Goal: Information Seeking & Learning: Learn about a topic

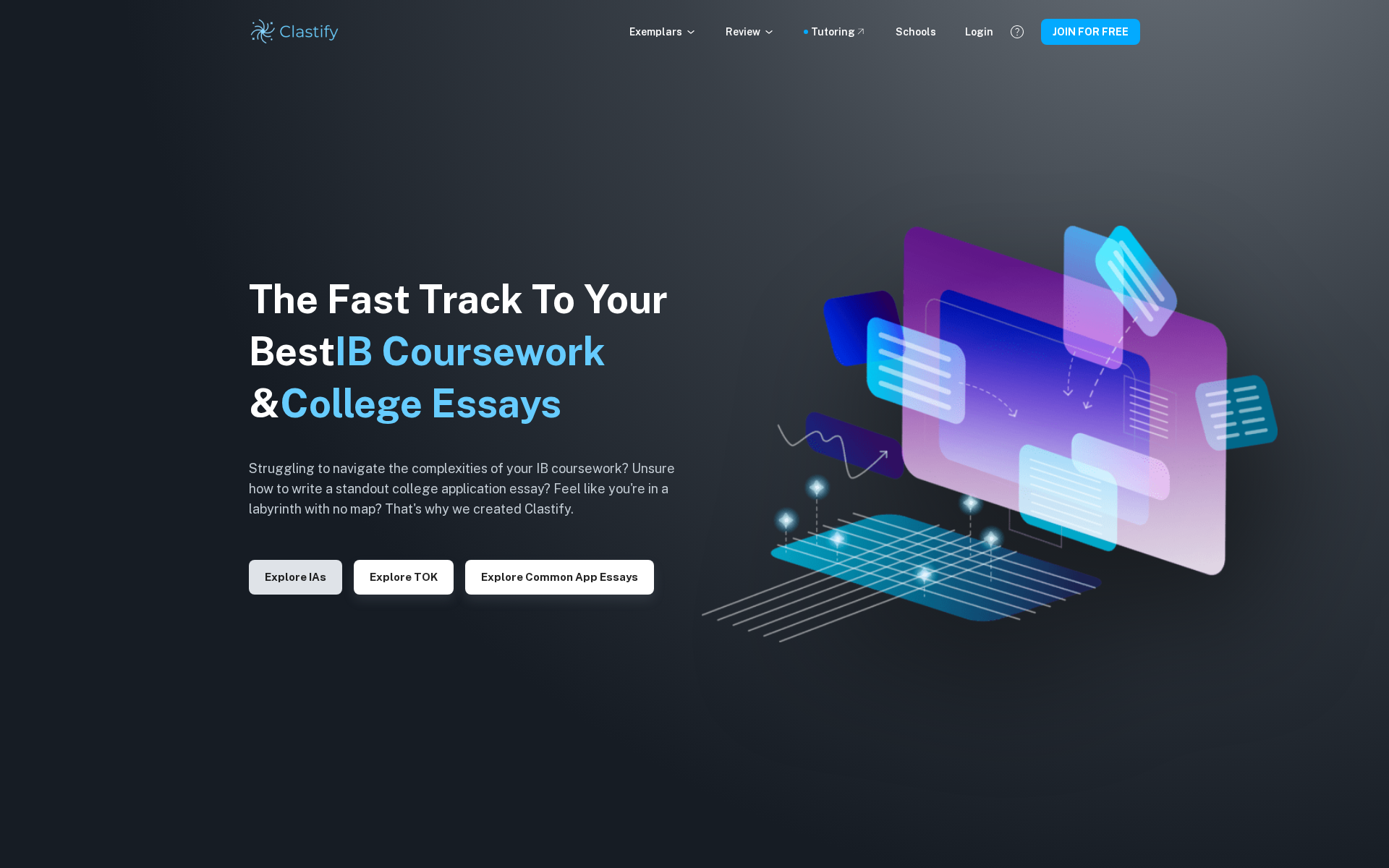
click at [294, 569] on button "Explore IAs" at bounding box center [296, 577] width 93 height 35
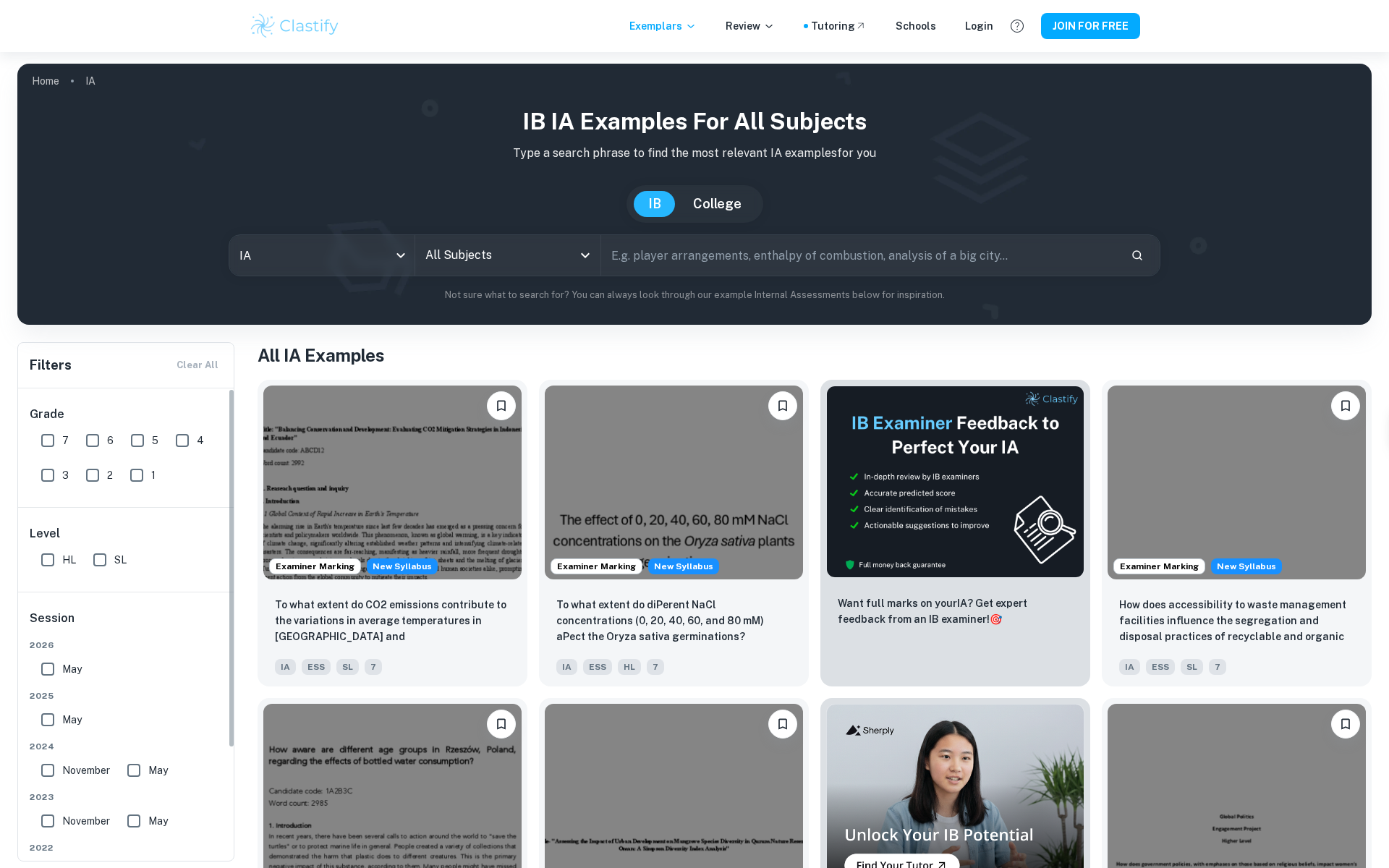
click at [39, 430] on input "7" at bounding box center [48, 441] width 29 height 29
checkbox input "true"
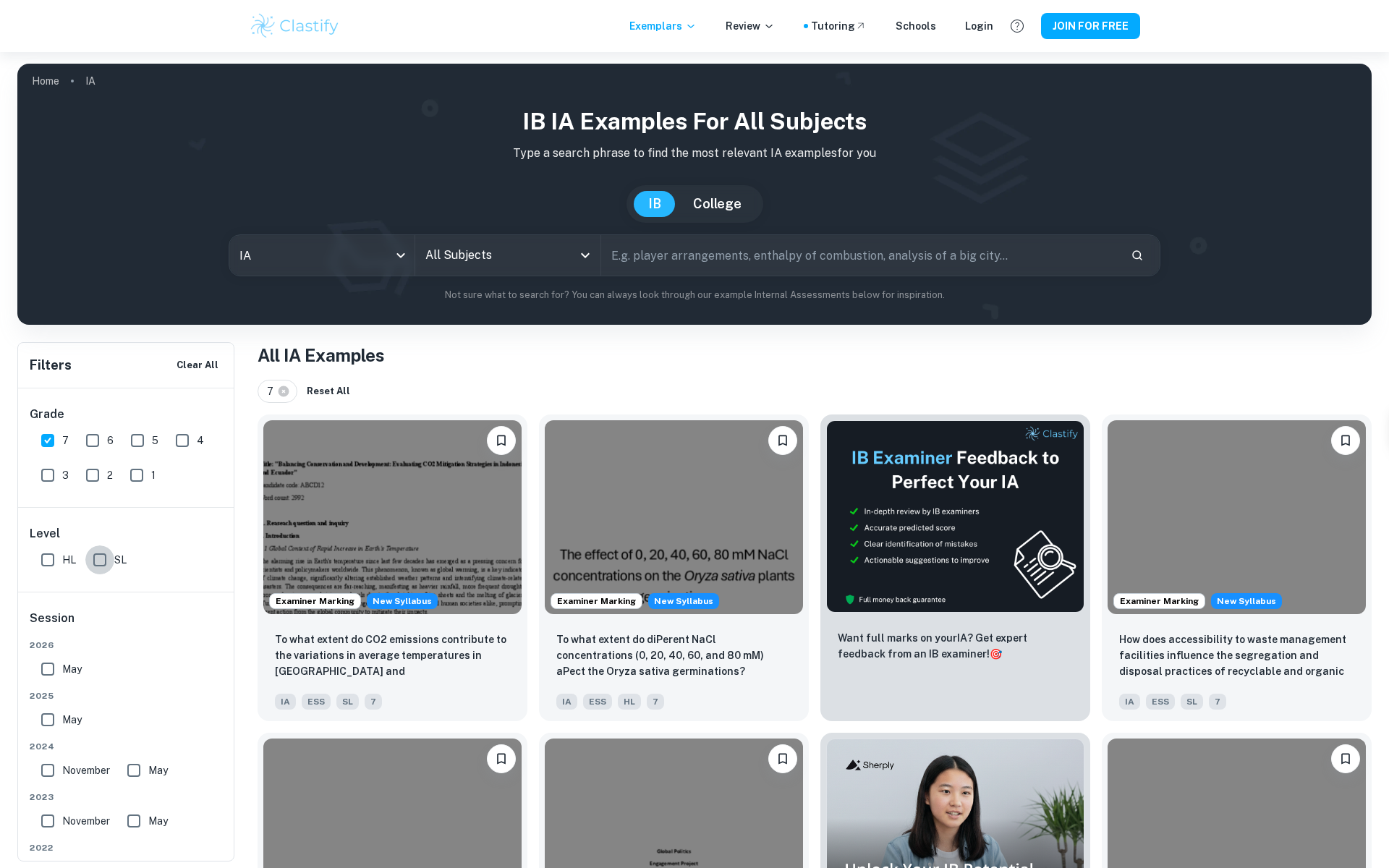
click at [97, 551] on input "SL" at bounding box center [100, 560] width 29 height 29
checkbox input "true"
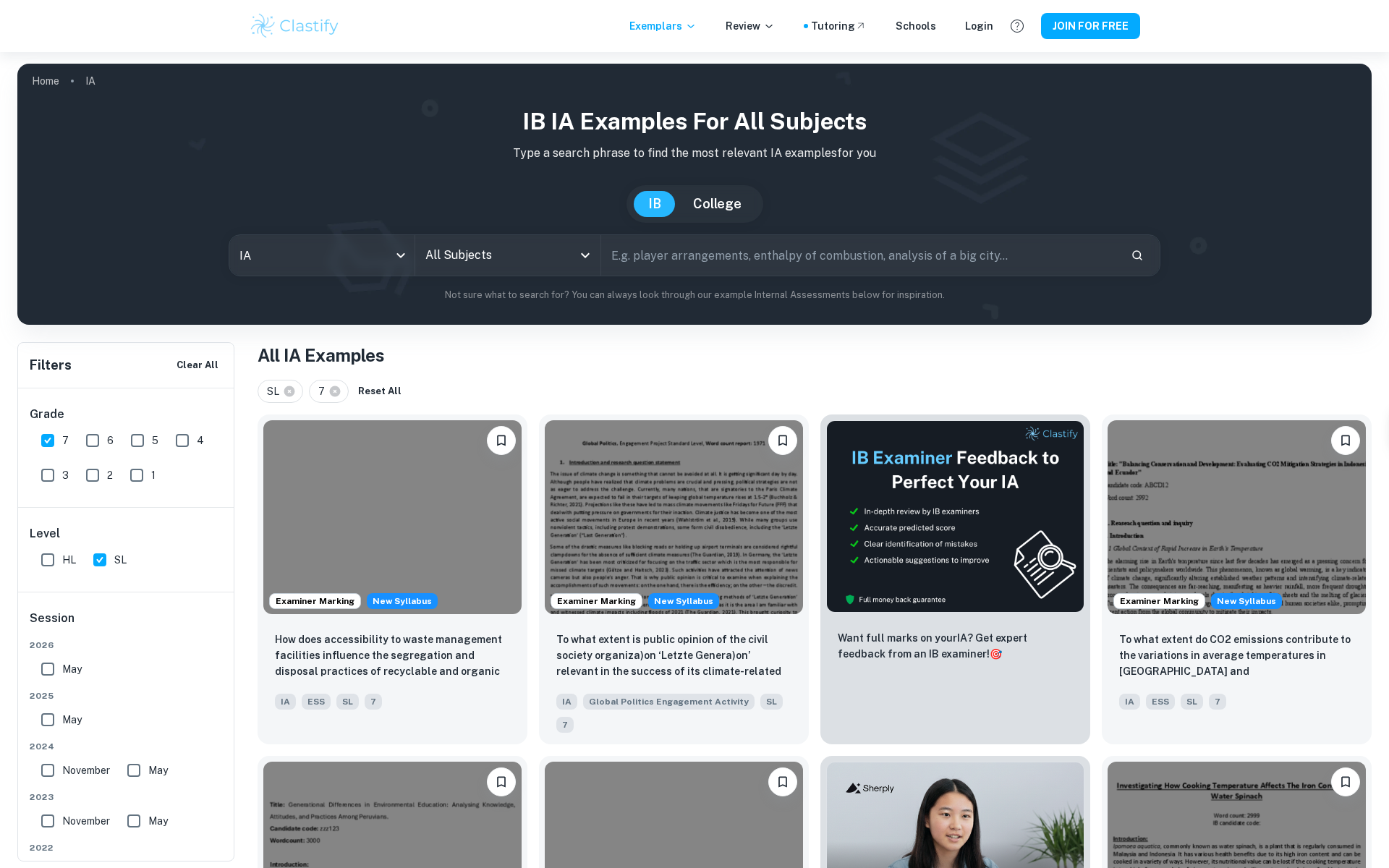
click at [479, 267] on input "All Subjects" at bounding box center [497, 256] width 151 height 28
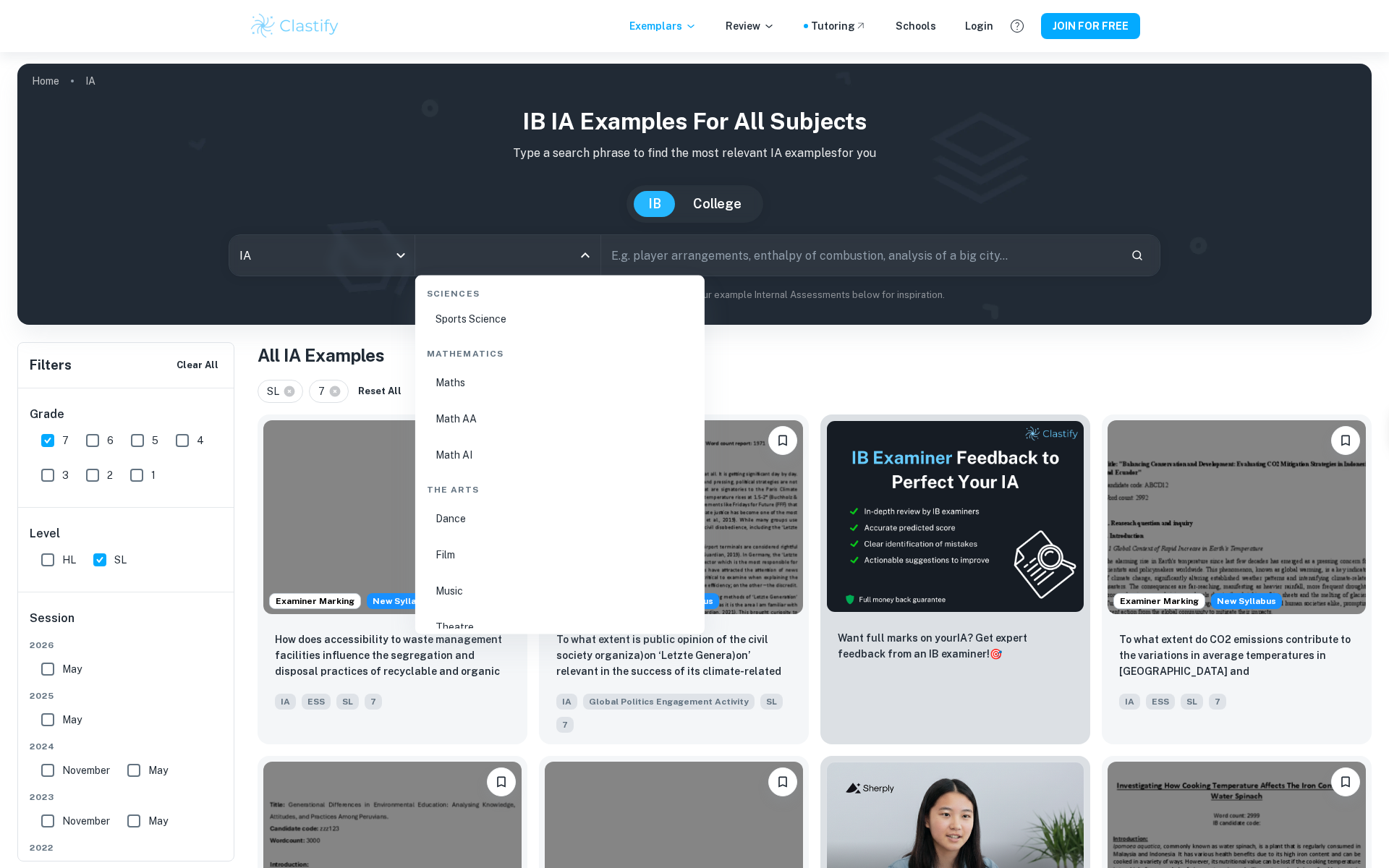
scroll to position [2445, 0]
click at [470, 447] on li "Math AI" at bounding box center [559, 452] width 278 height 33
type input "Math AI"
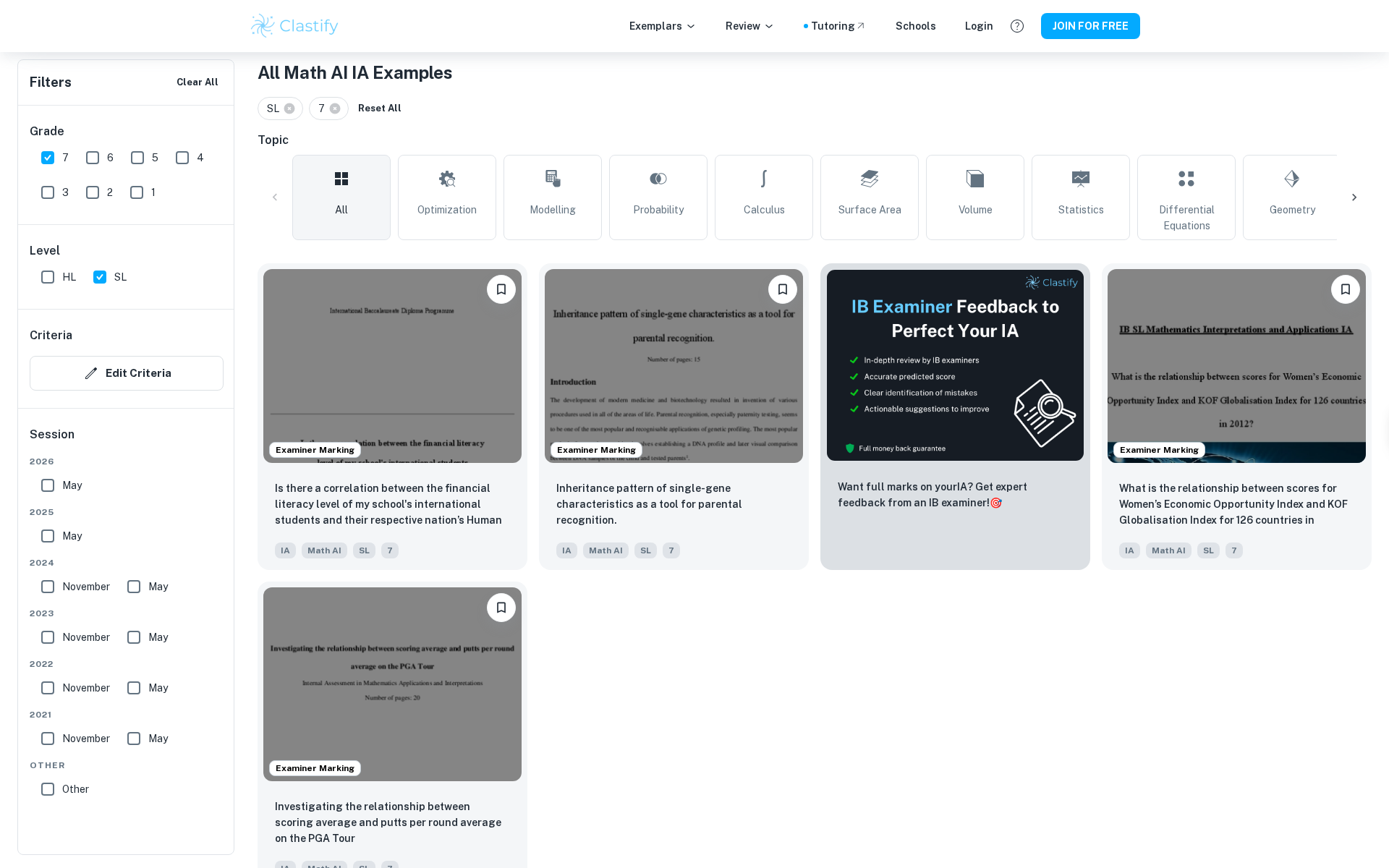
scroll to position [302, 0]
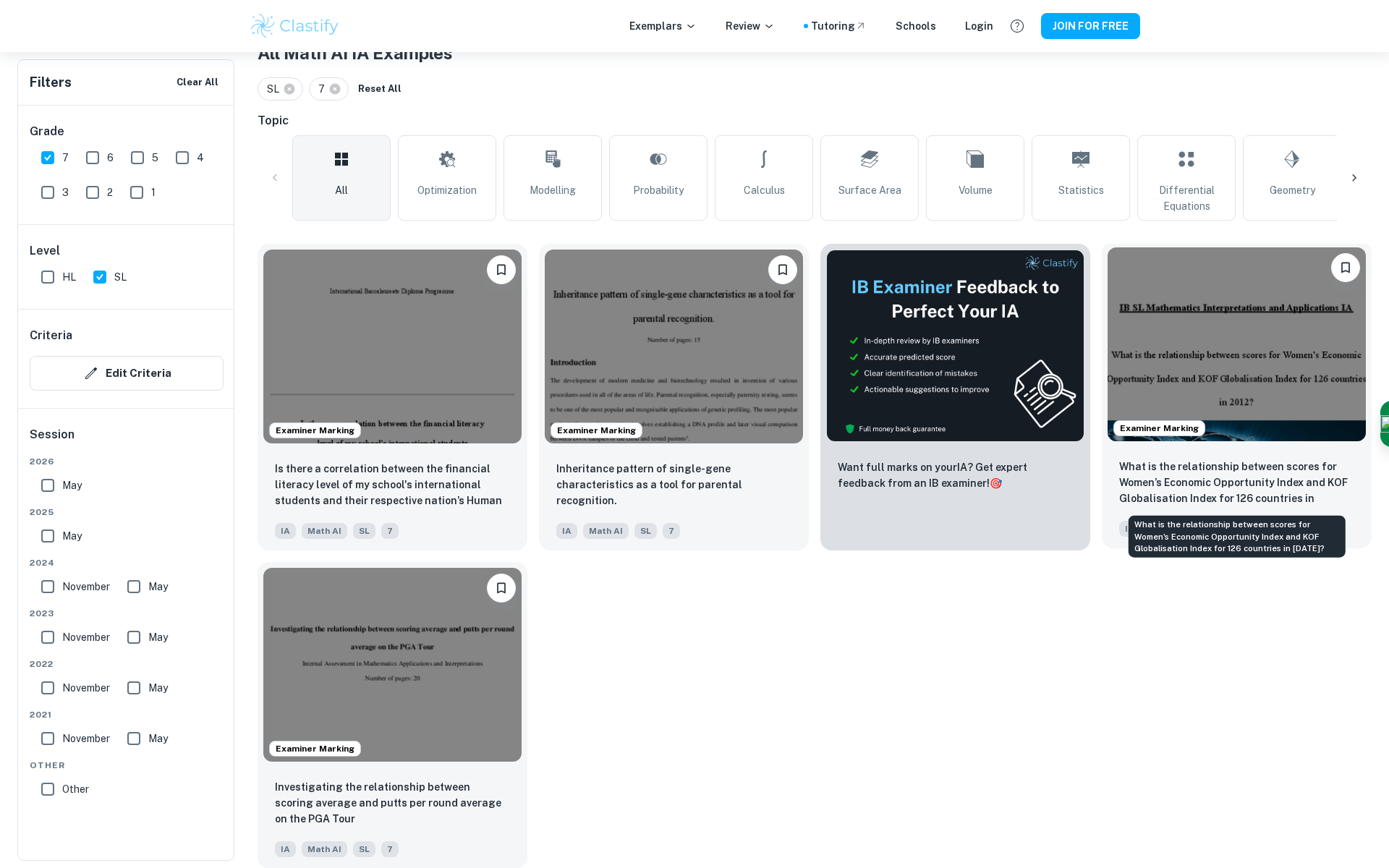
click at [1259, 486] on p "What is the relationship between scores for Women’s Economic Opportunity Index …" at bounding box center [1236, 484] width 235 height 50
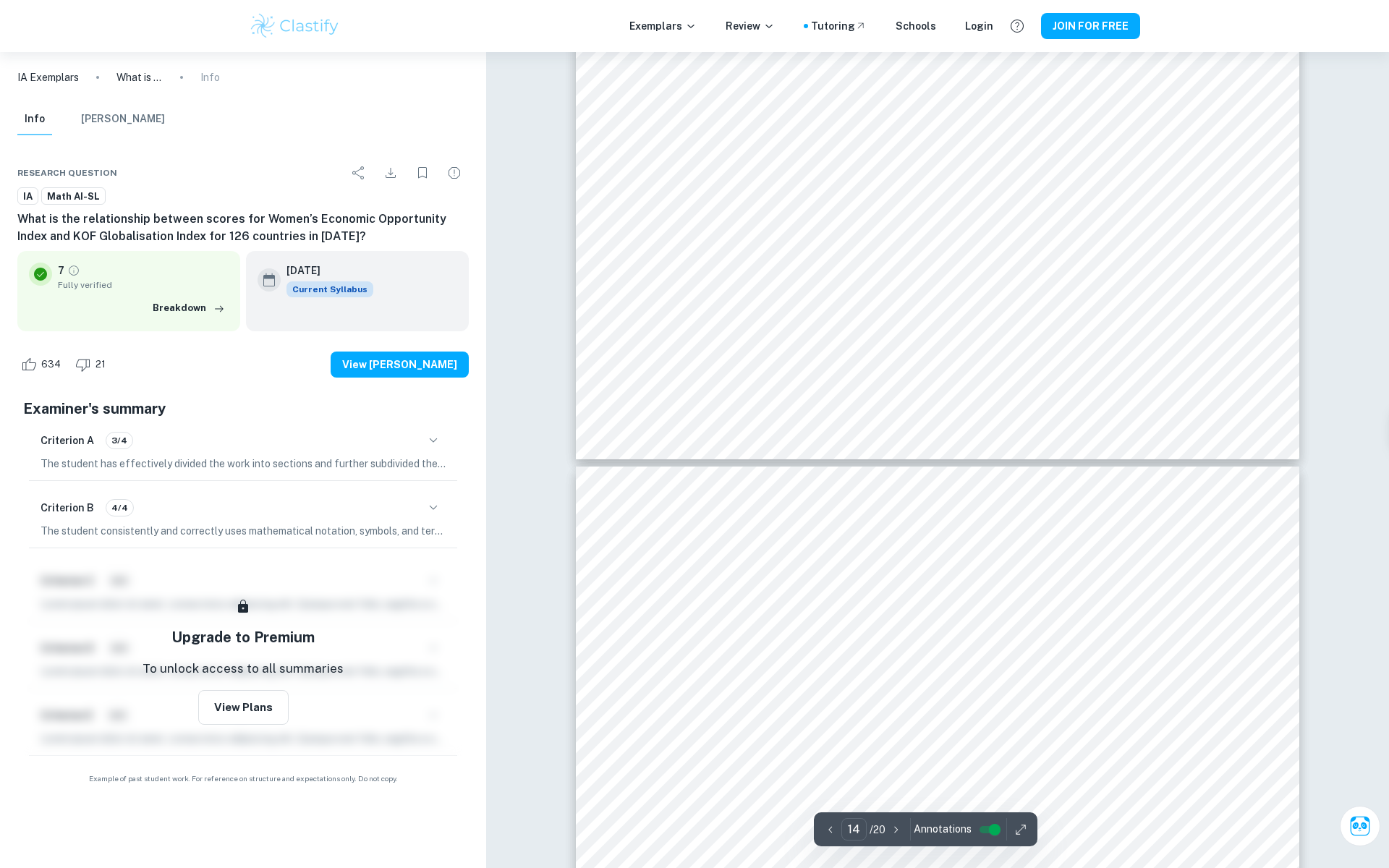
scroll to position [13576, 0]
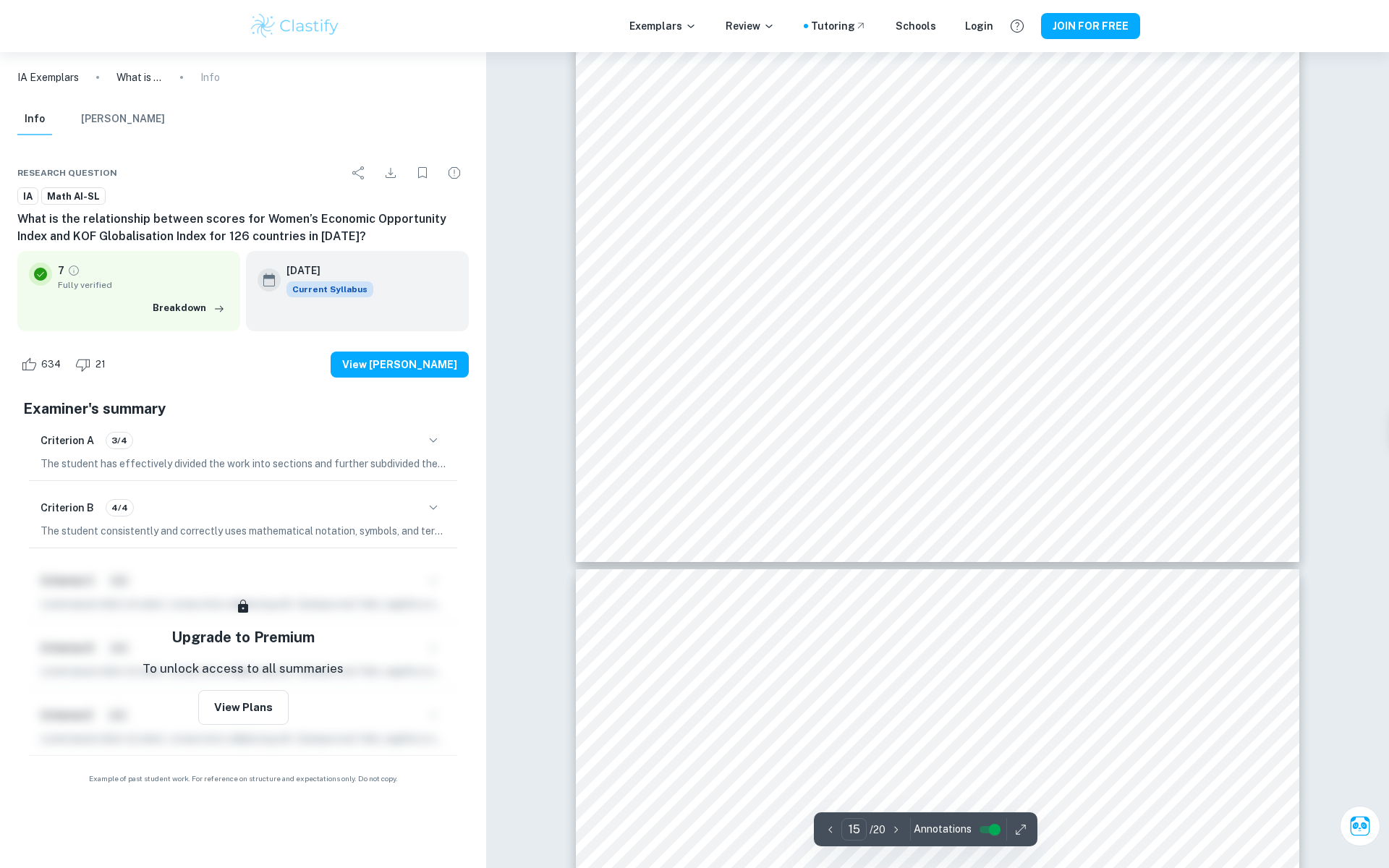
type input "16"
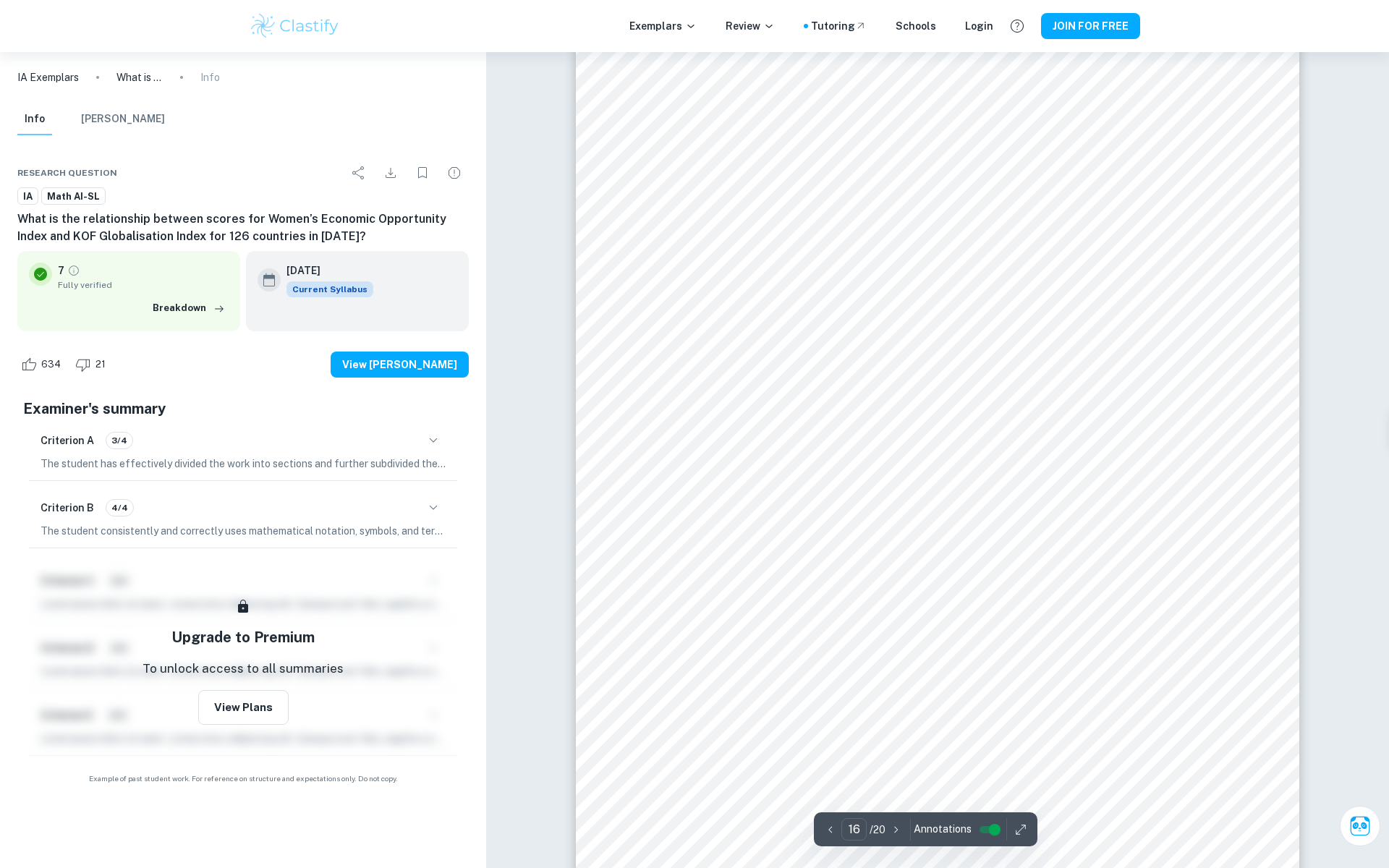
scroll to position [15933, 0]
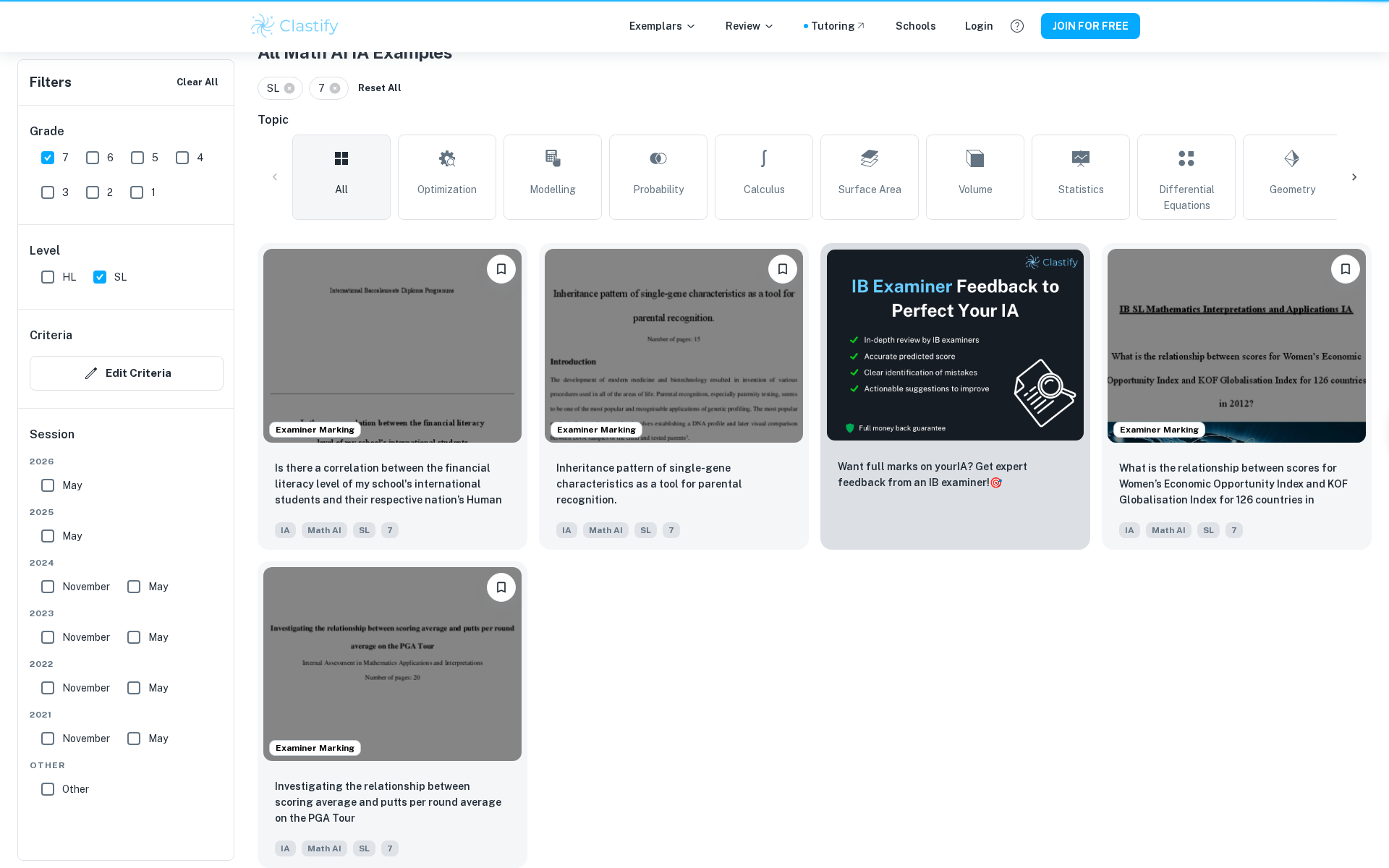
scroll to position [302, 0]
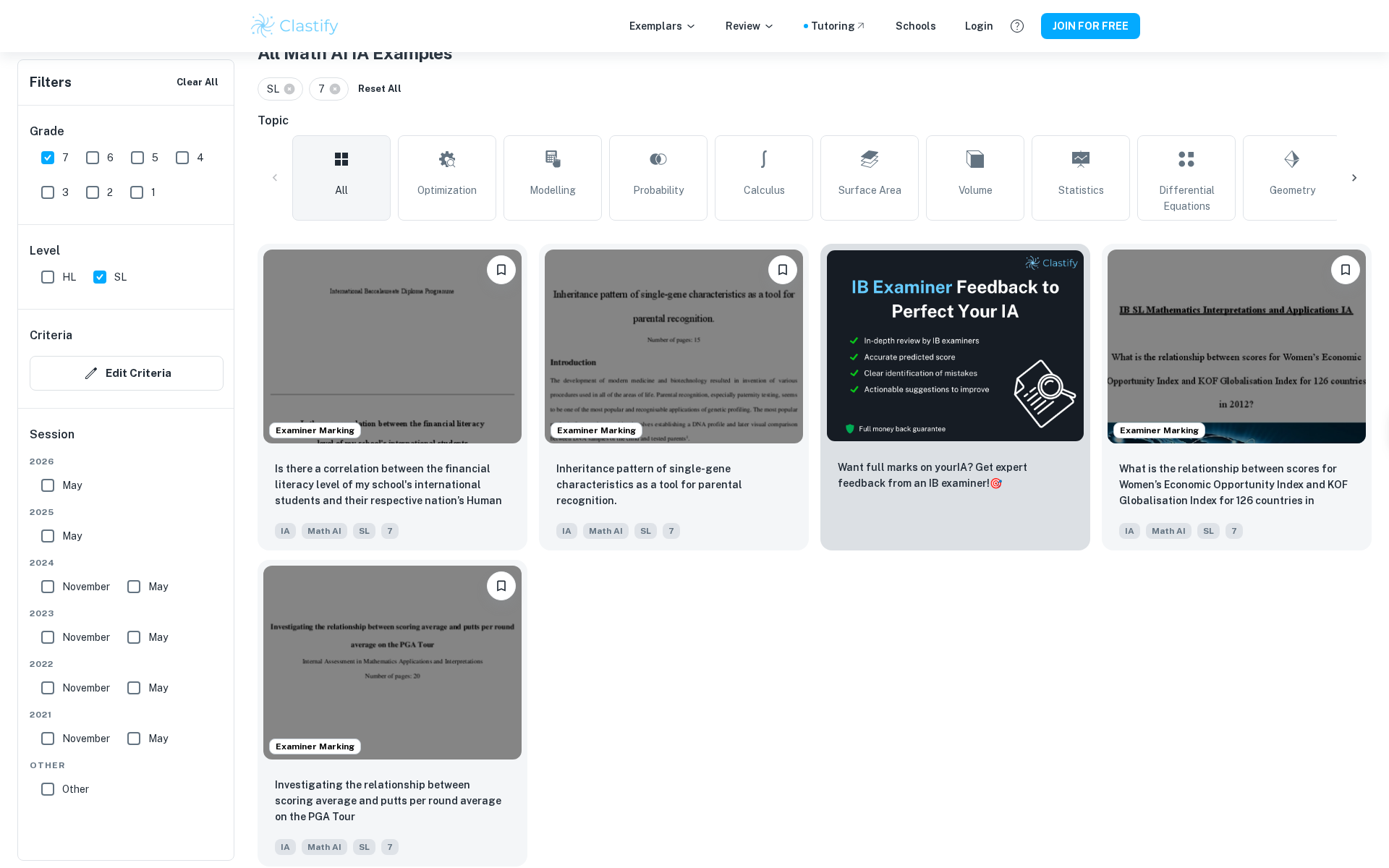
click at [389, 675] on img at bounding box center [392, 663] width 258 height 194
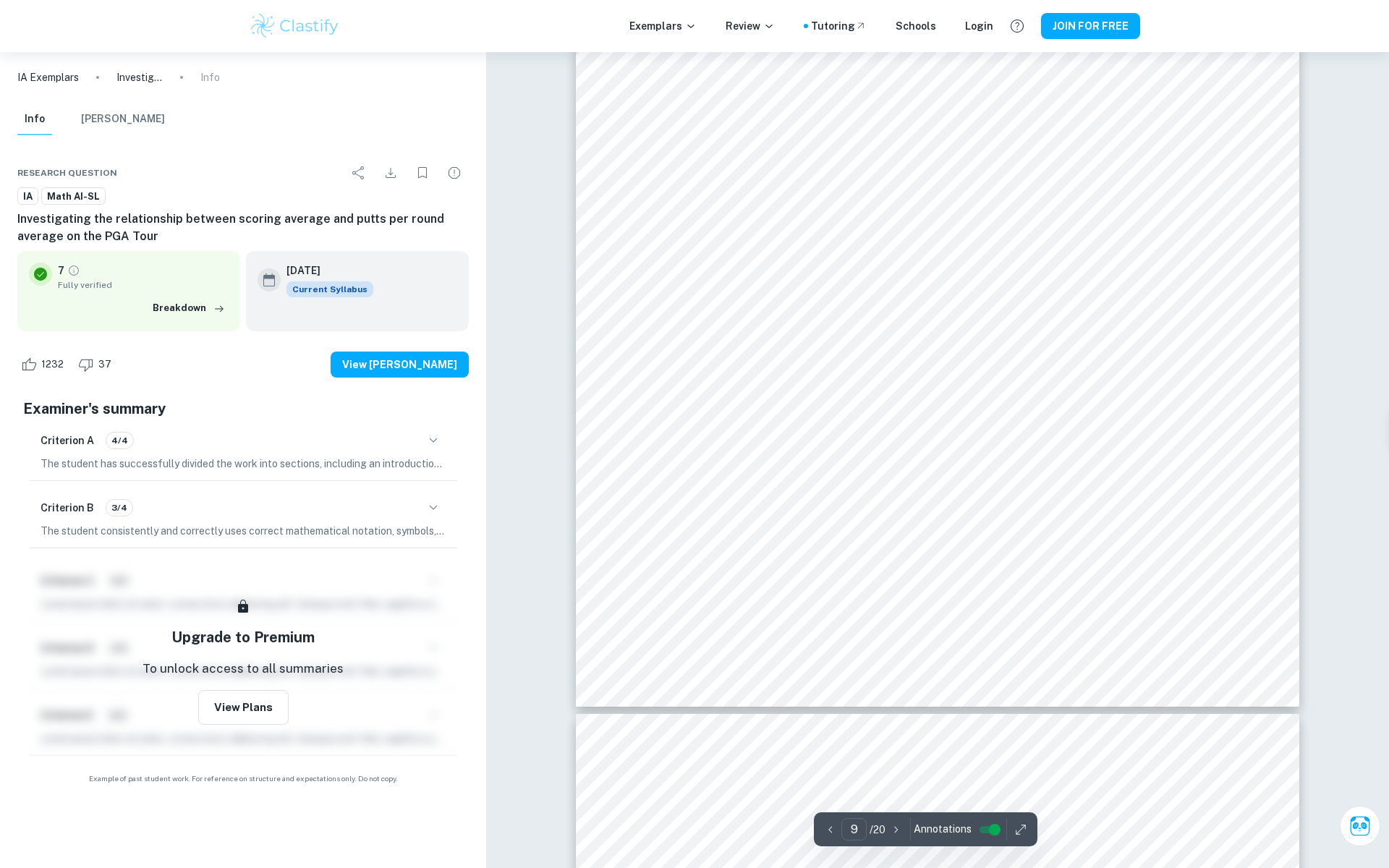
scroll to position [8976, 0]
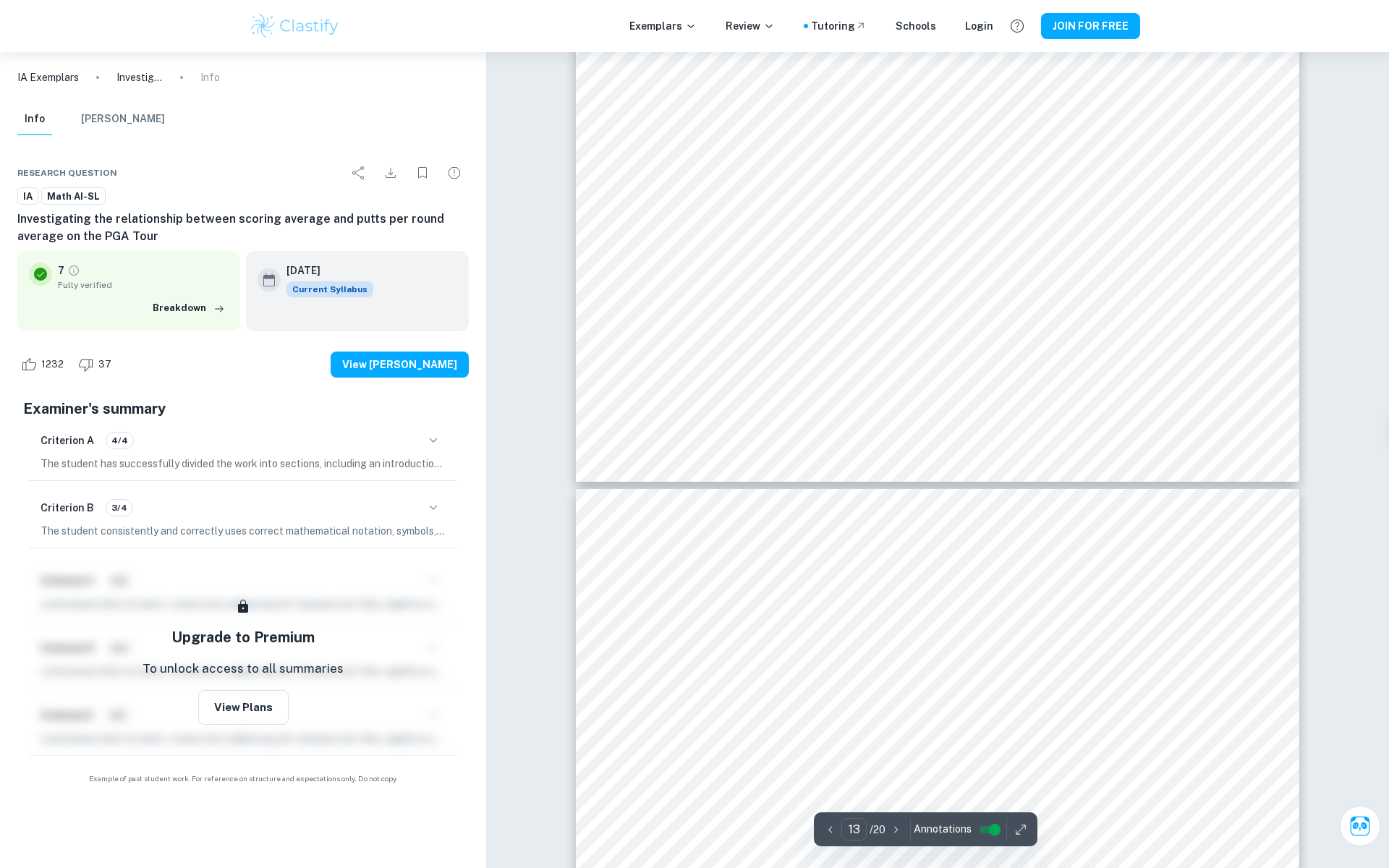
type input "14"
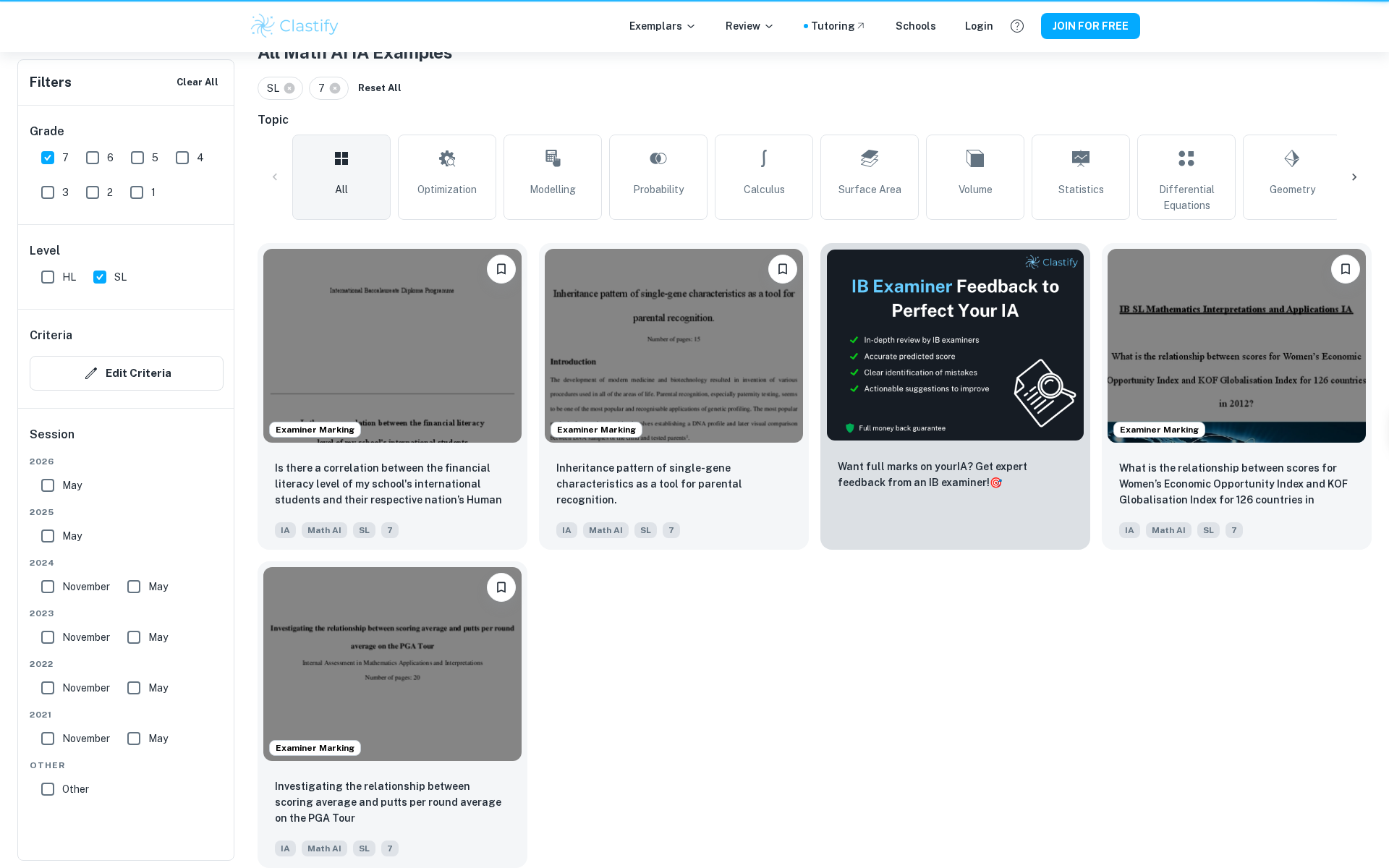
scroll to position [302, 0]
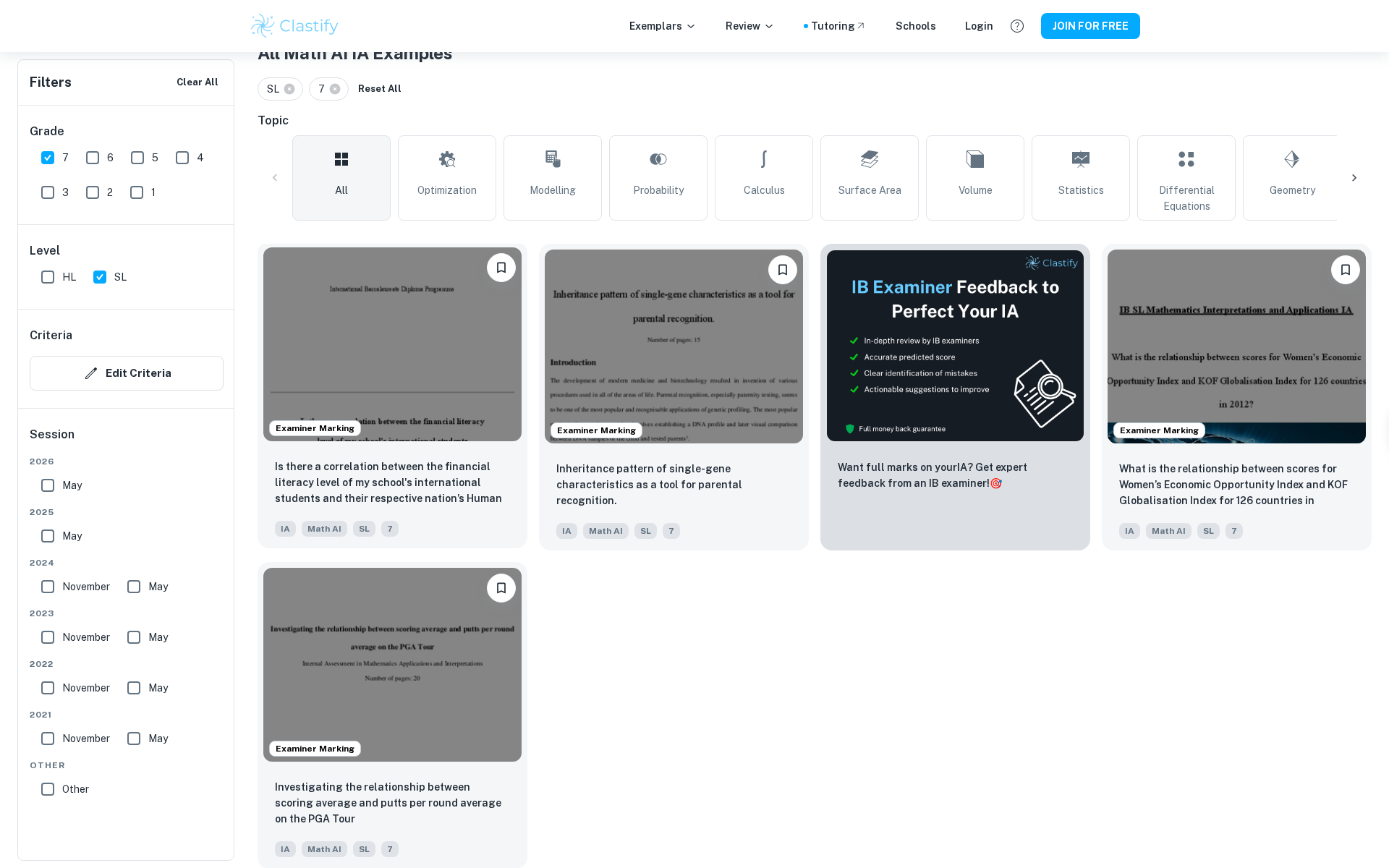
click at [390, 451] on div "Is there a correlation between the financial literacy level of my school's inte…" at bounding box center [393, 497] width 269 height 101
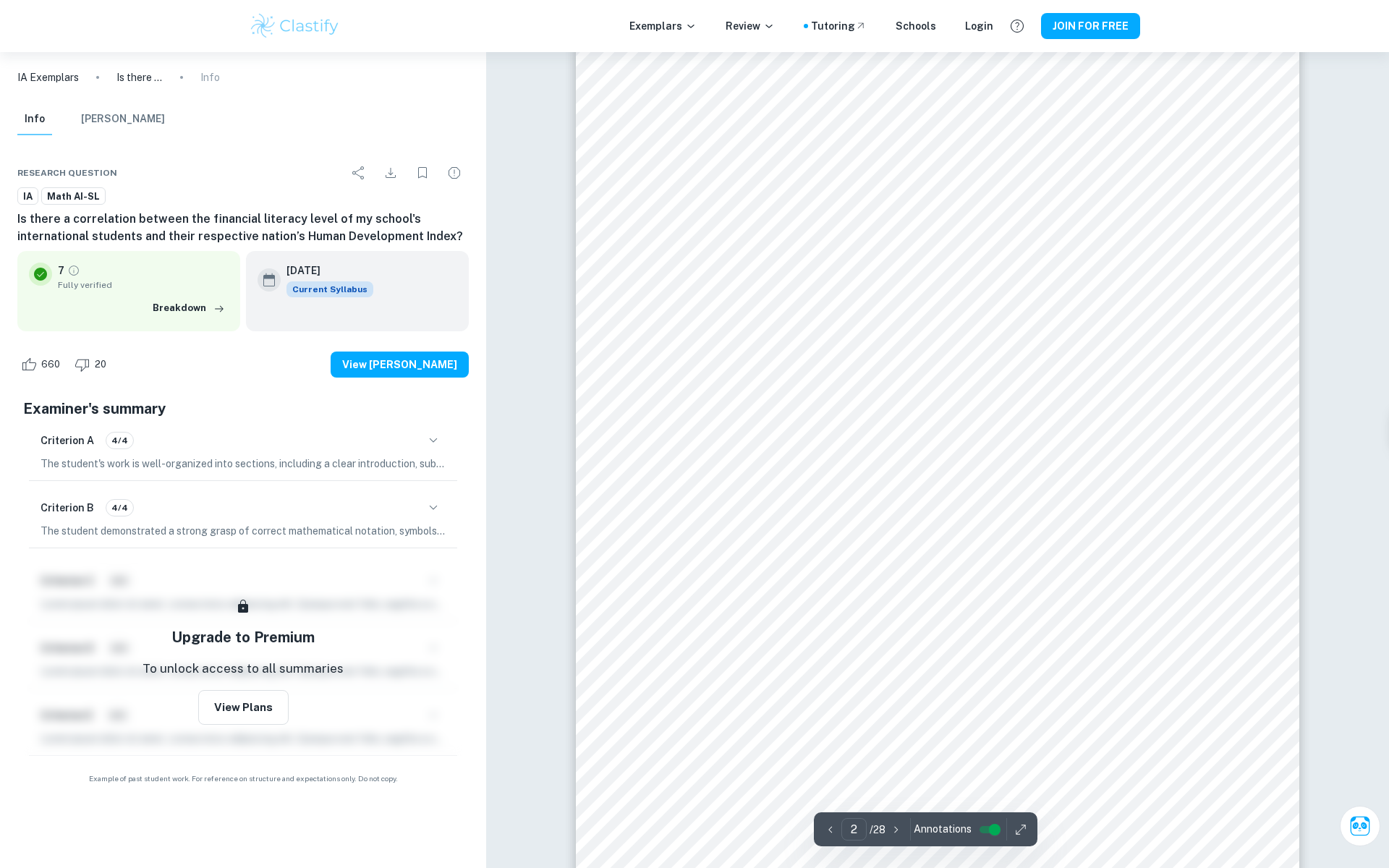
scroll to position [648, 0]
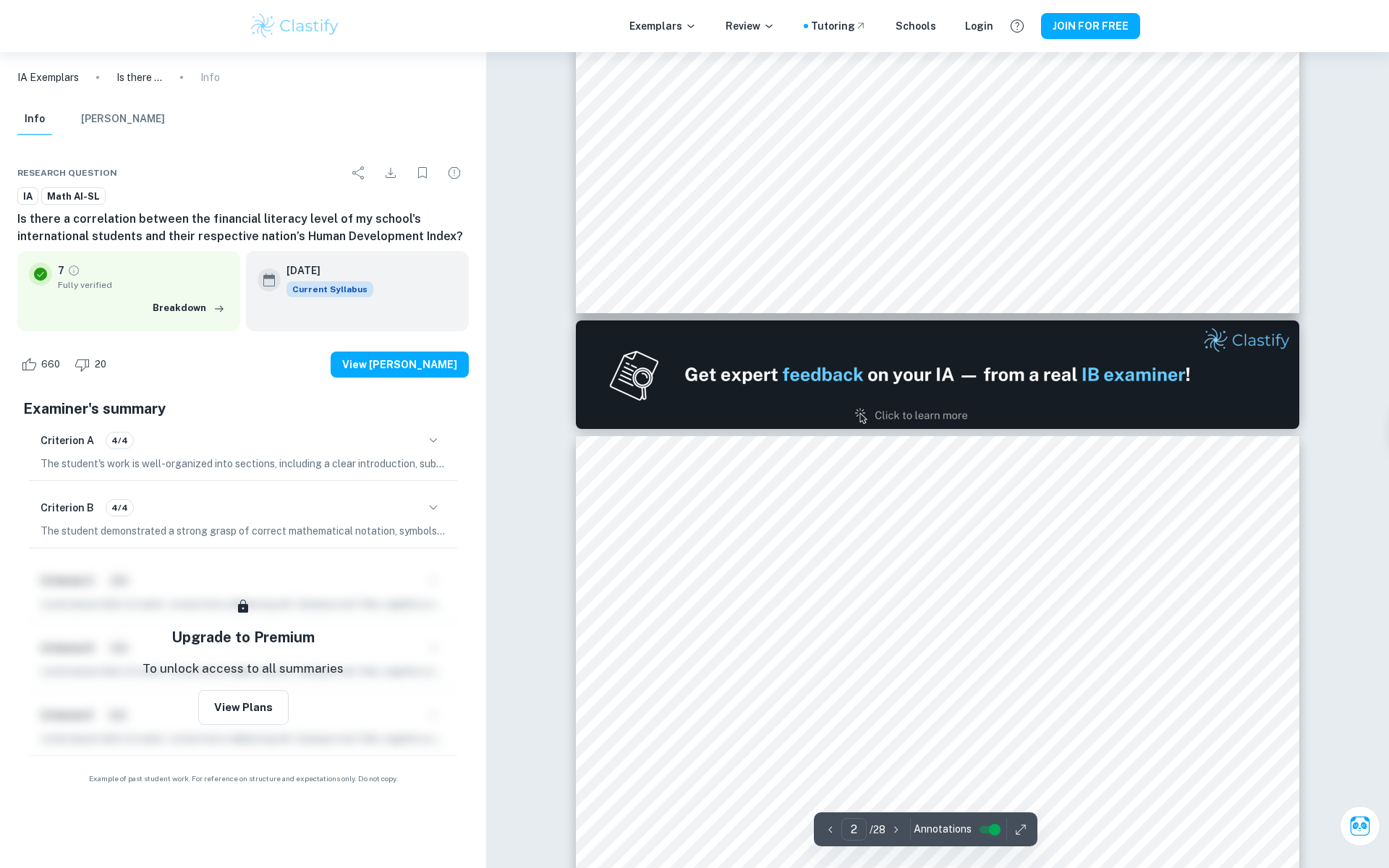
type input "1"
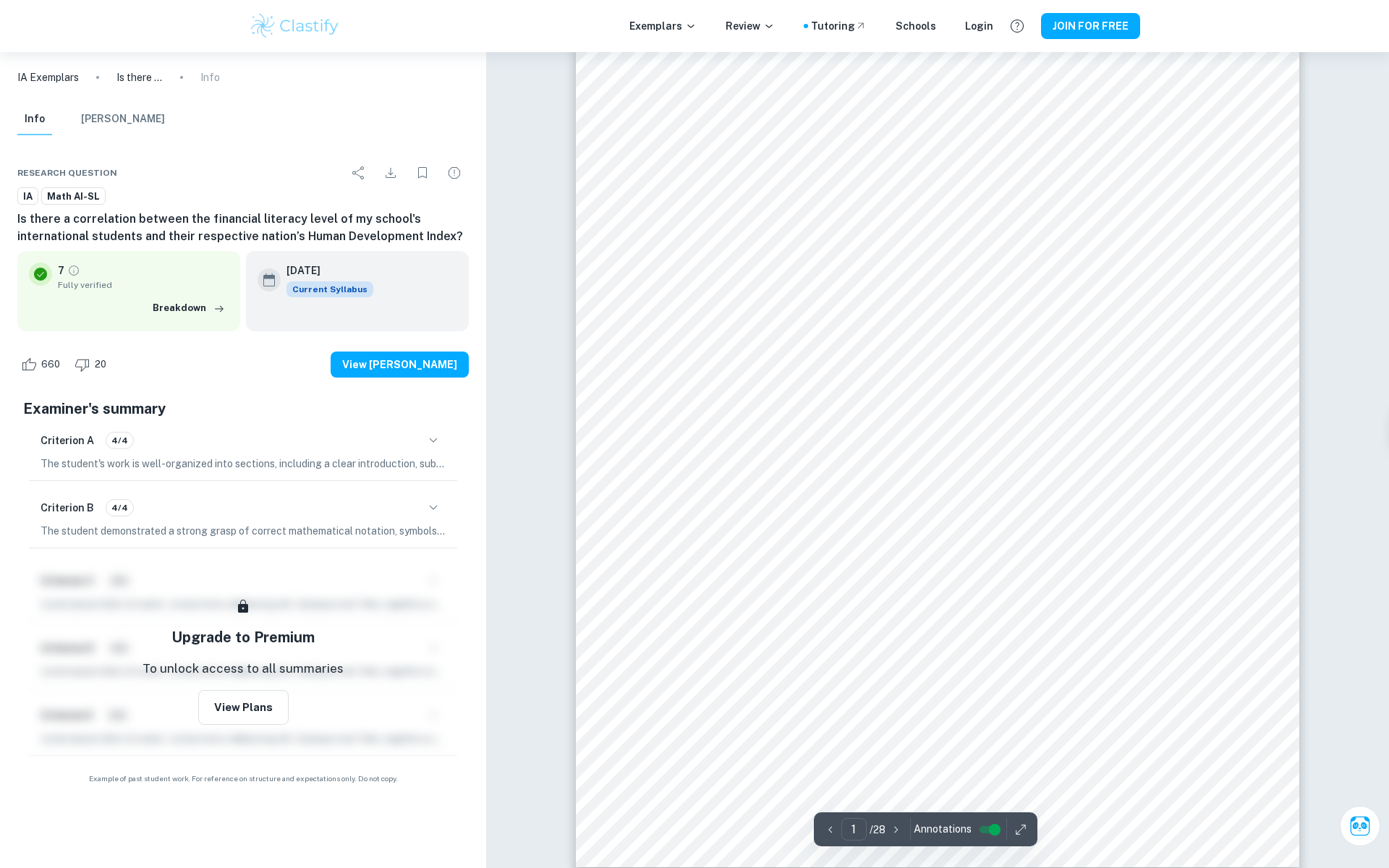
scroll to position [134, 0]
click at [1017, 835] on icon "button" at bounding box center [1020, 829] width 15 height 15
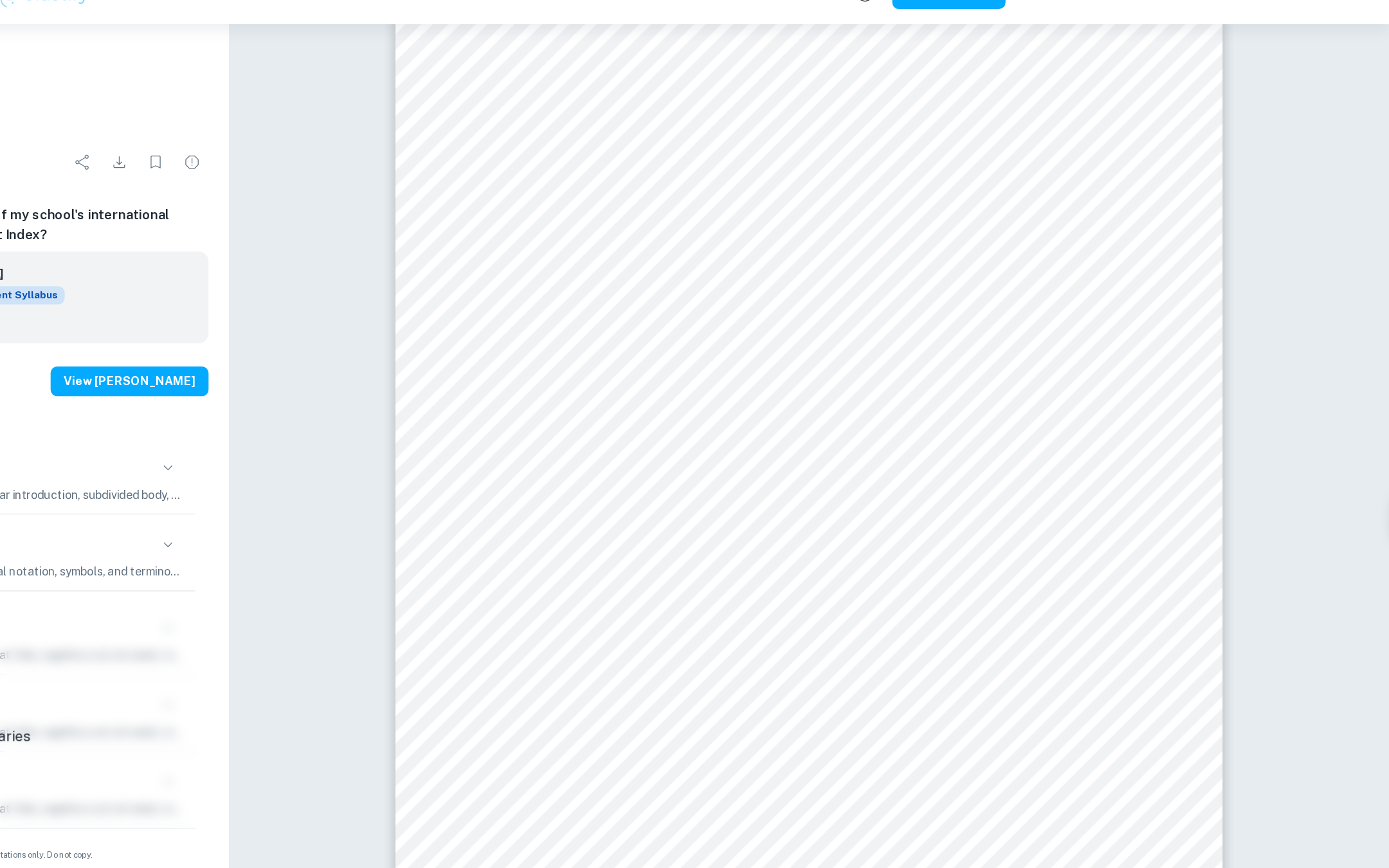
scroll to position [145, 0]
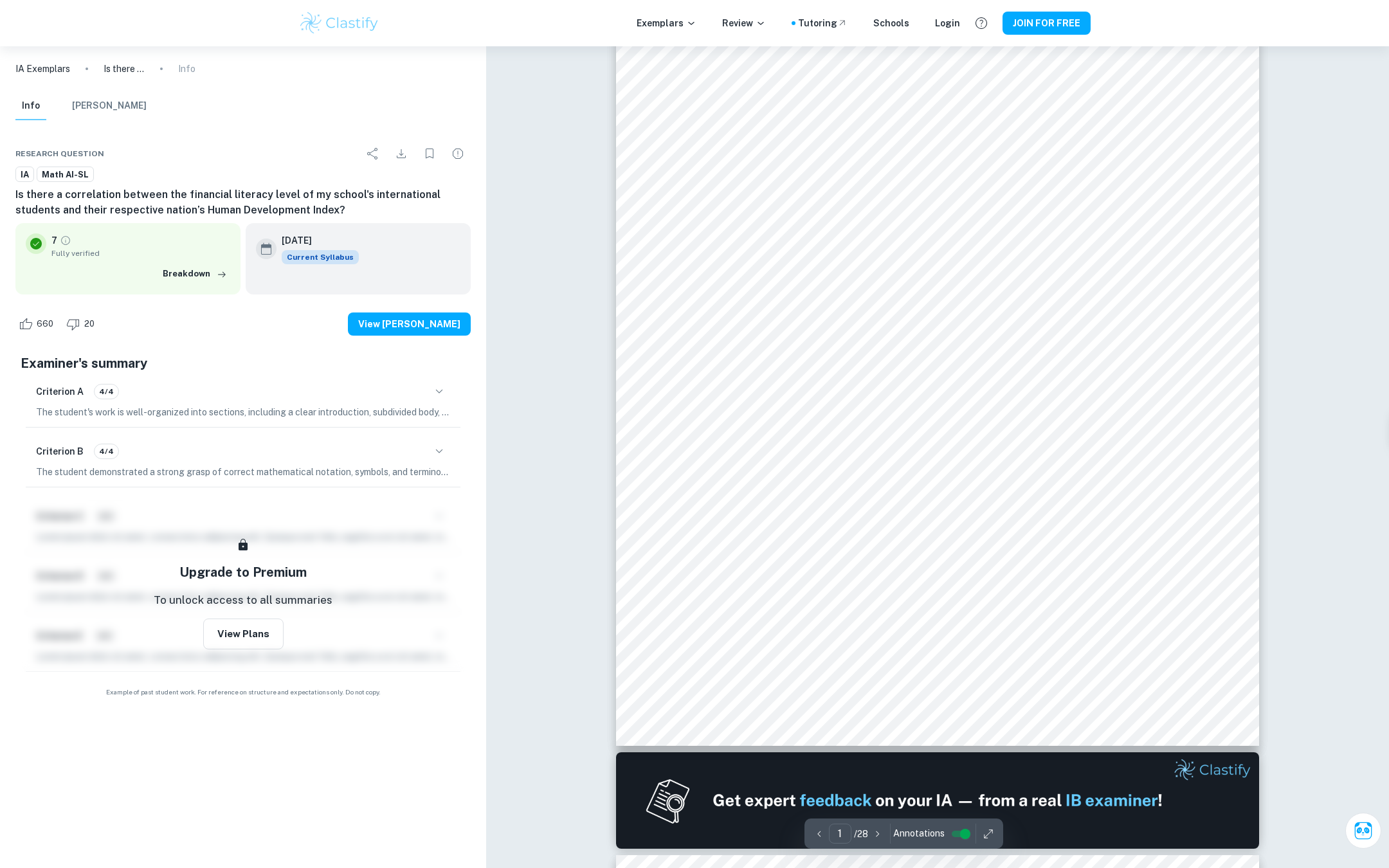
click at [991, 771] on icon "button" at bounding box center [988, 834] width 13 height 13
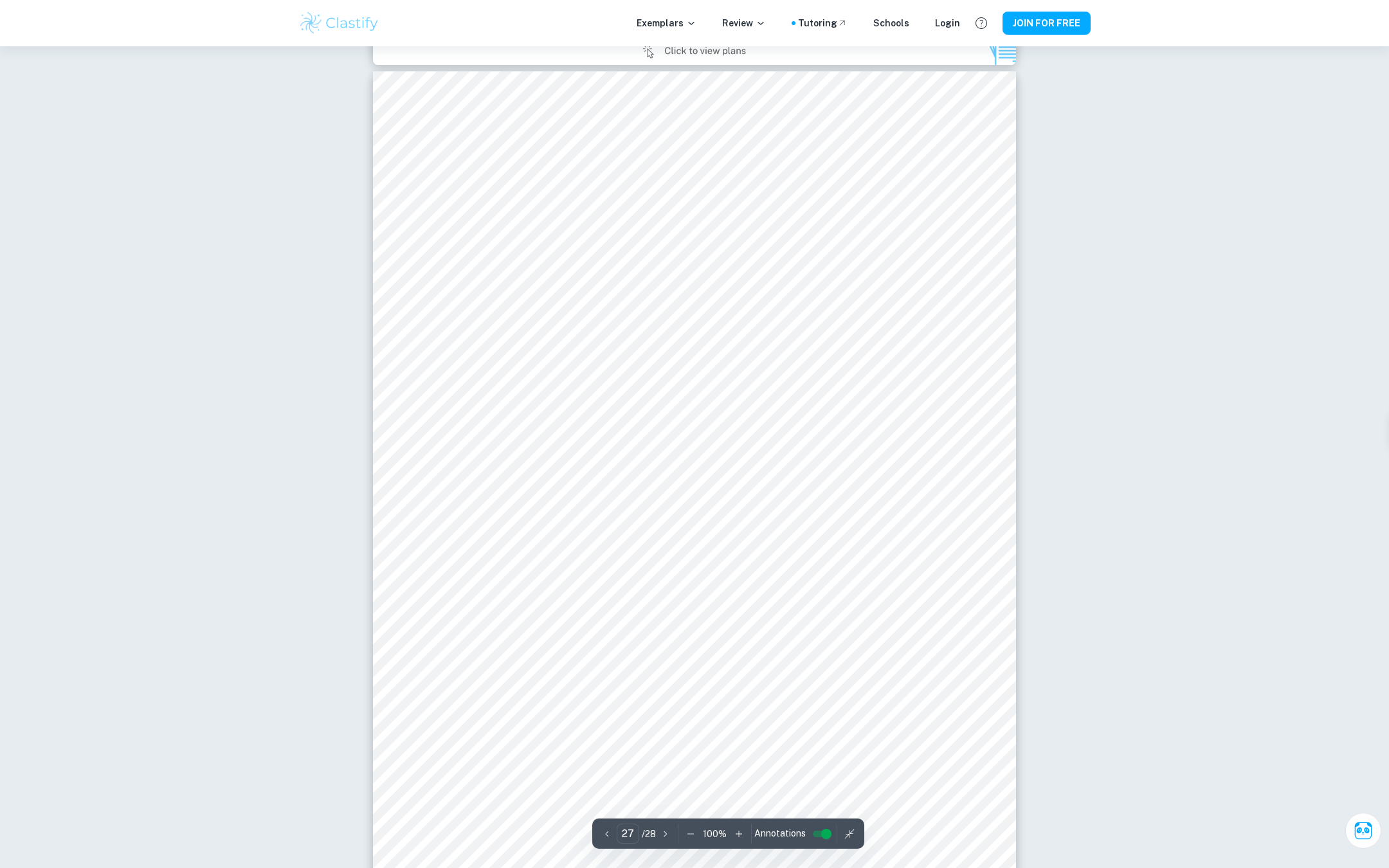
scroll to position [22408, 0]
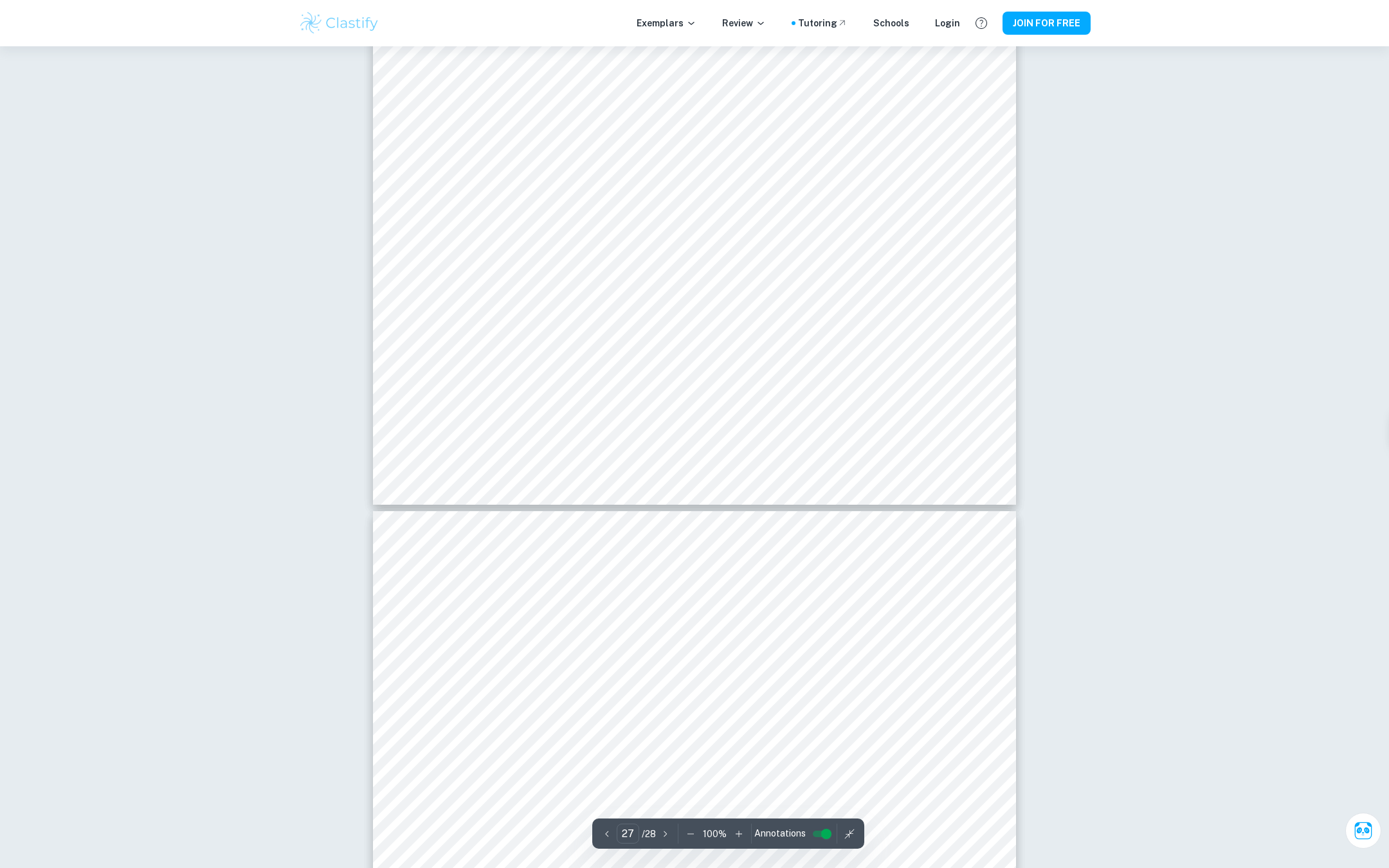
type input "28"
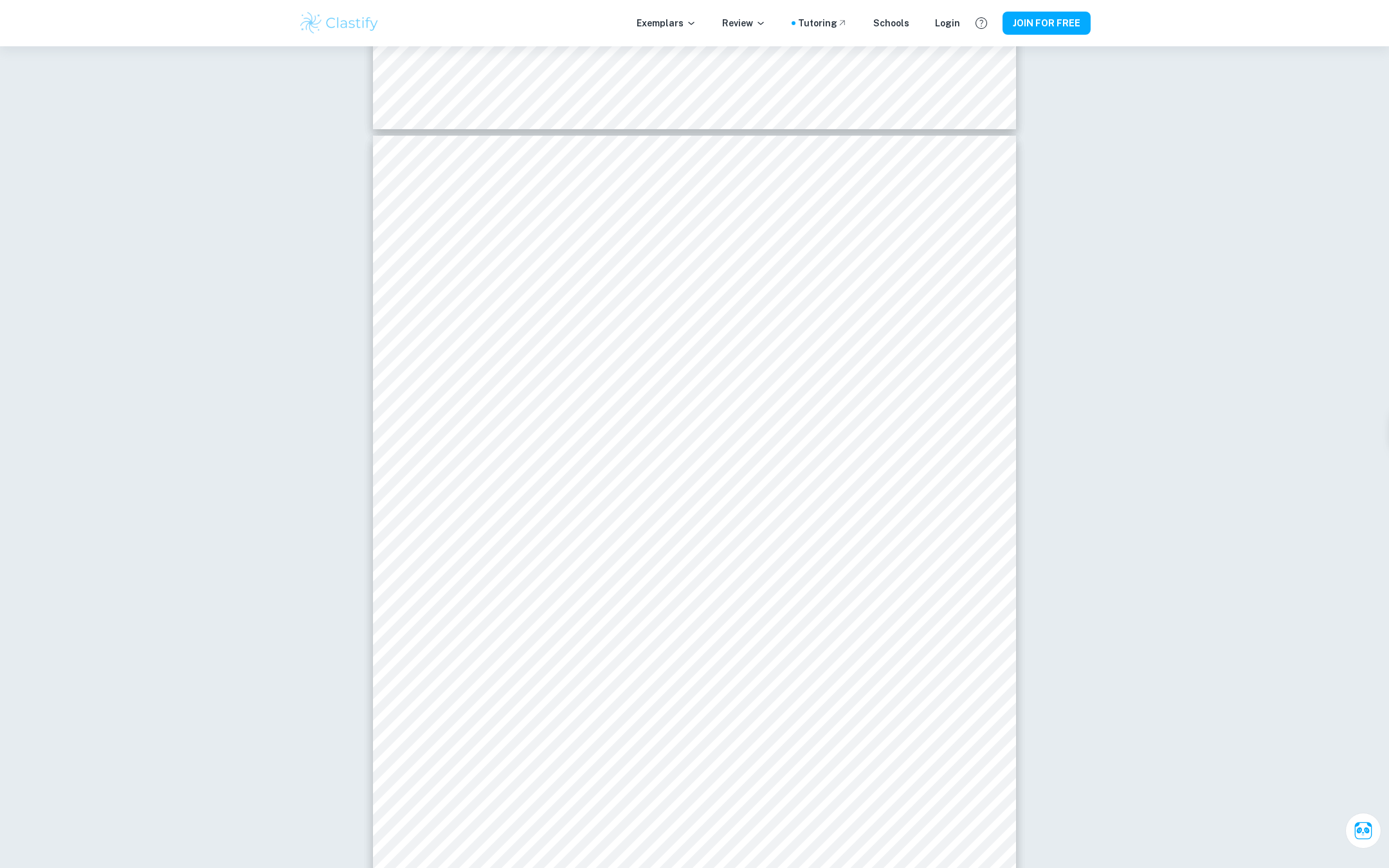
scroll to position [23282, 0]
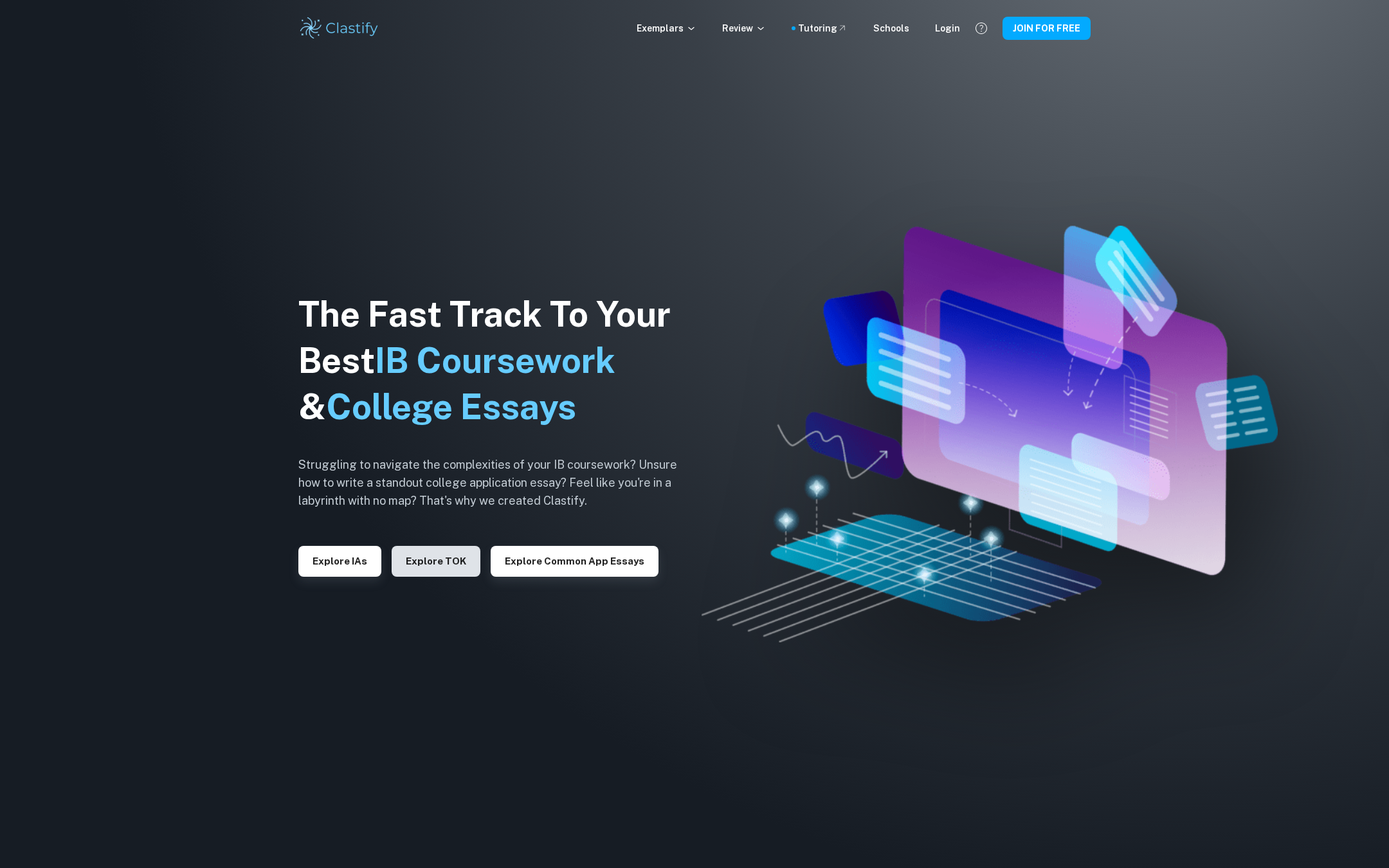
click at [416, 559] on button "Explore TOK" at bounding box center [436, 561] width 89 height 31
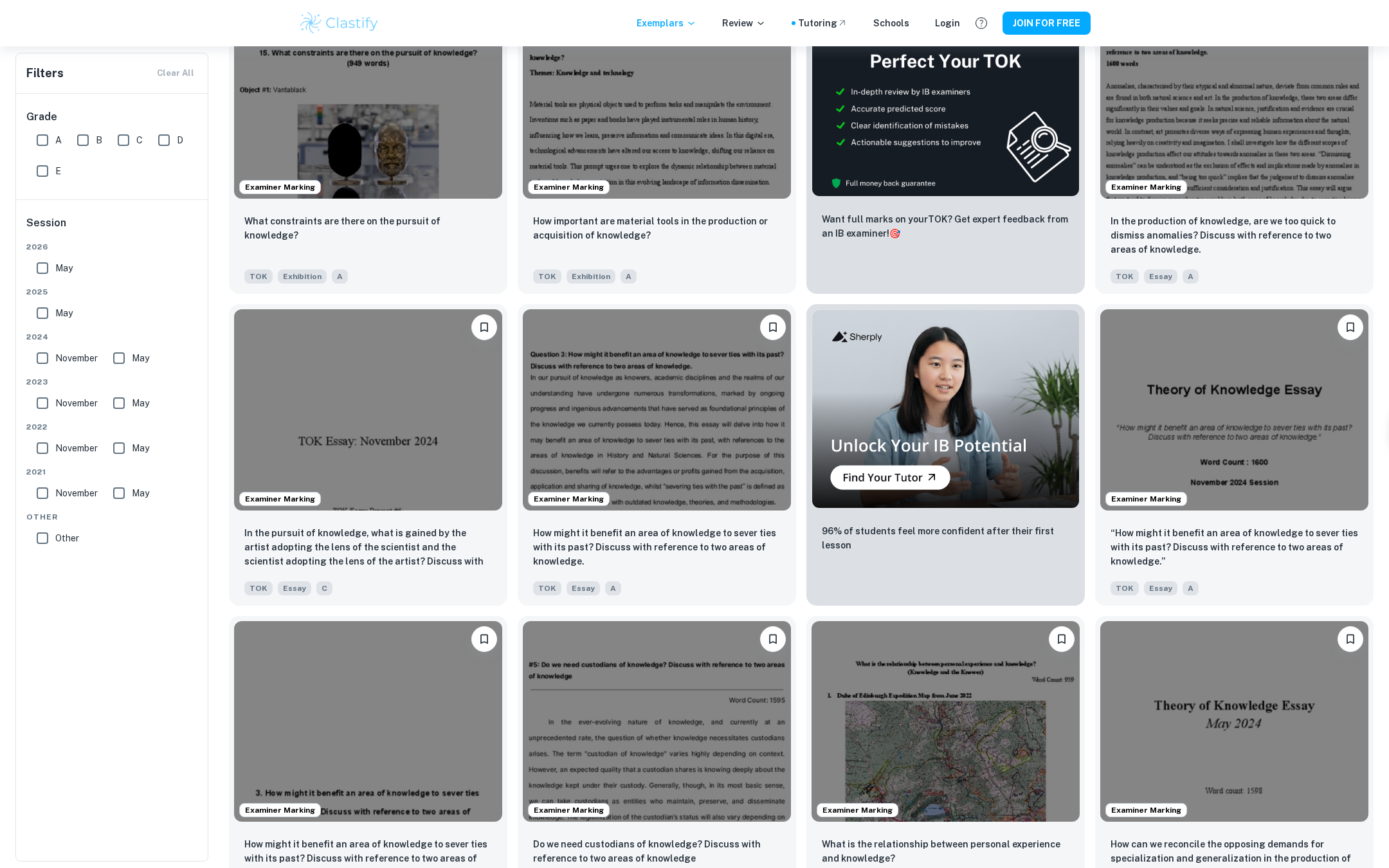
scroll to position [317, 0]
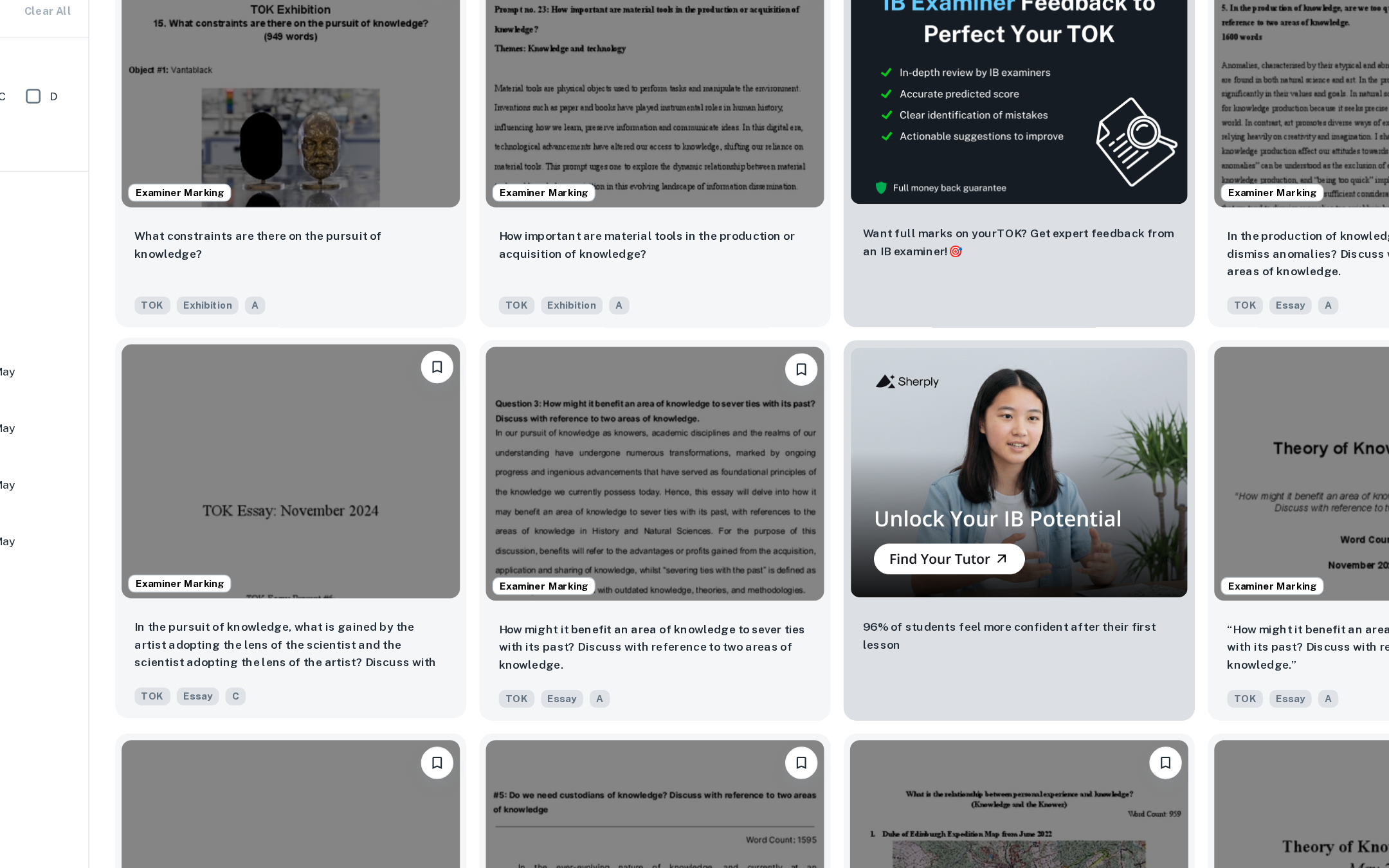
click at [392, 508] on img at bounding box center [368, 437] width 268 height 201
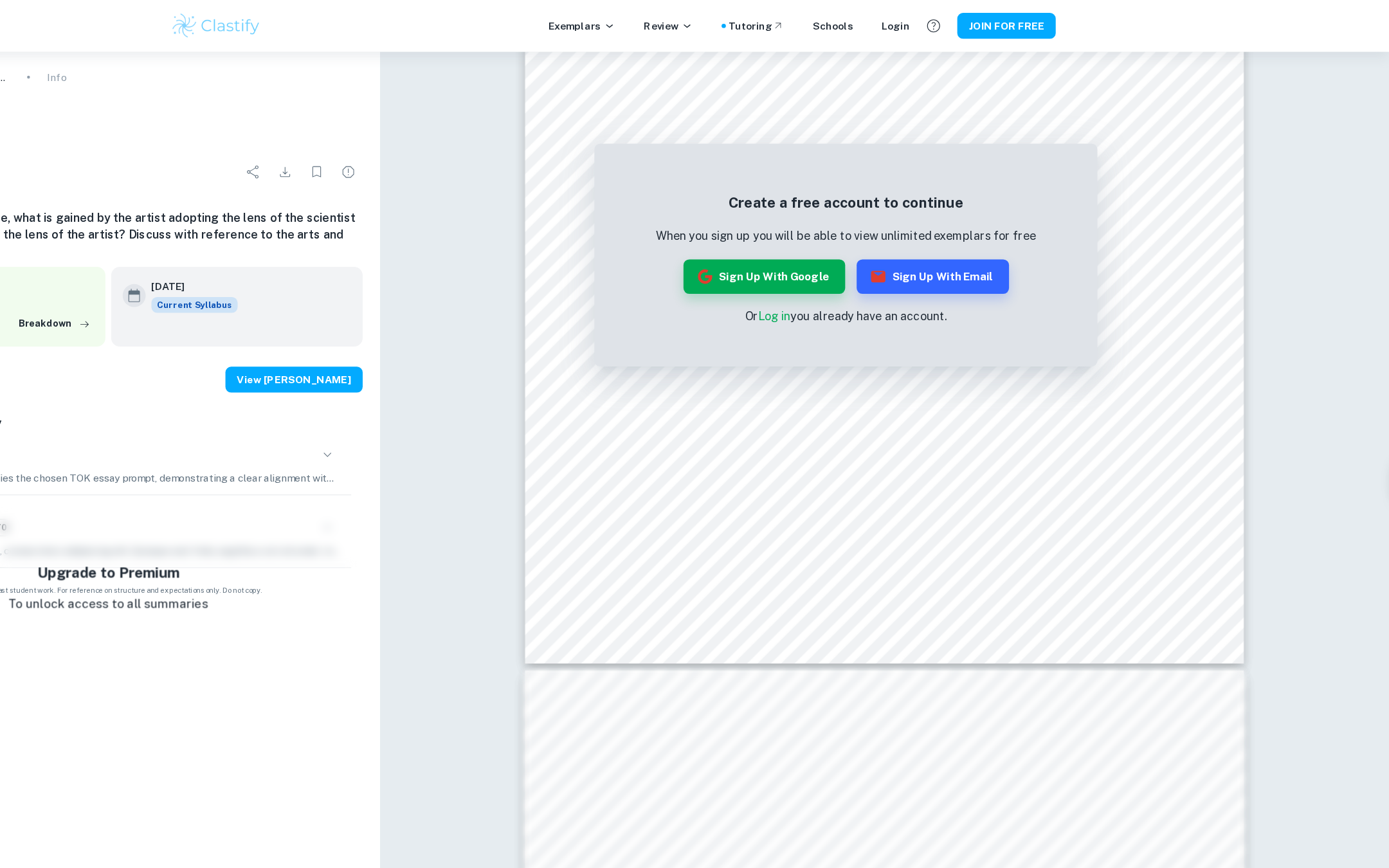
scroll to position [64, 0]
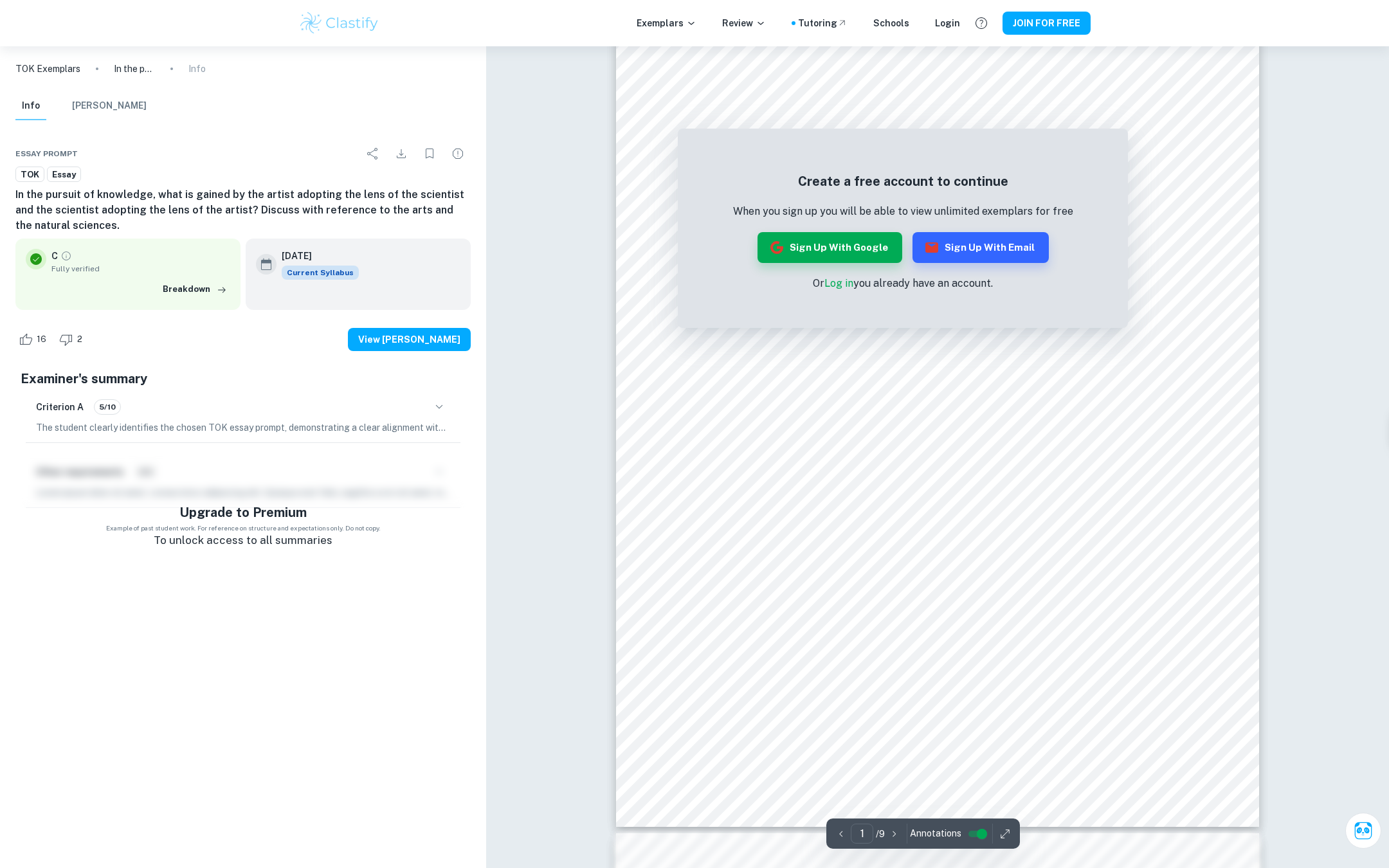
click at [839, 281] on link "Log in" at bounding box center [839, 283] width 29 height 12
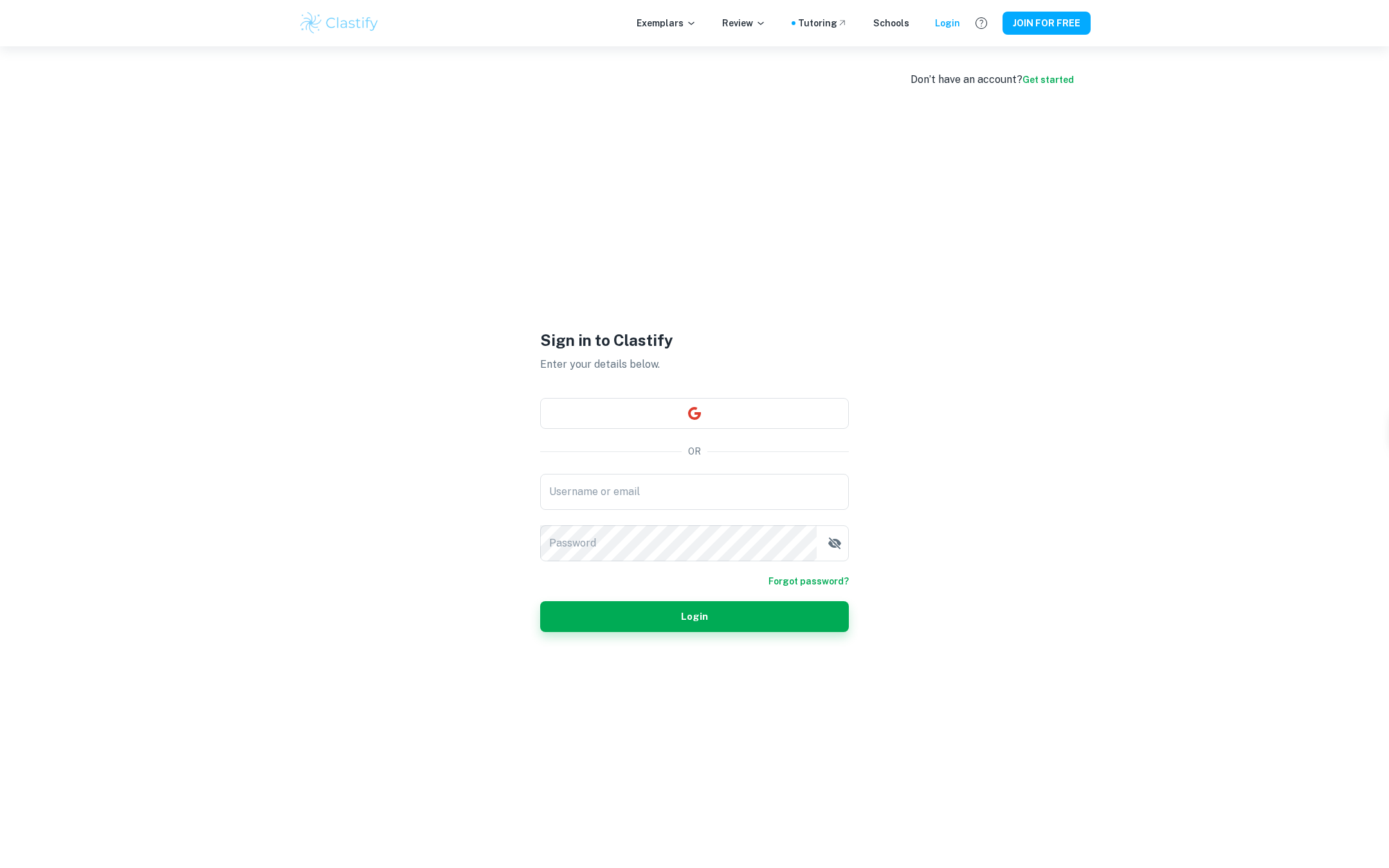
type input "heshamverma23@gmail.com"
click at [758, 611] on button "Login" at bounding box center [694, 616] width 309 height 31
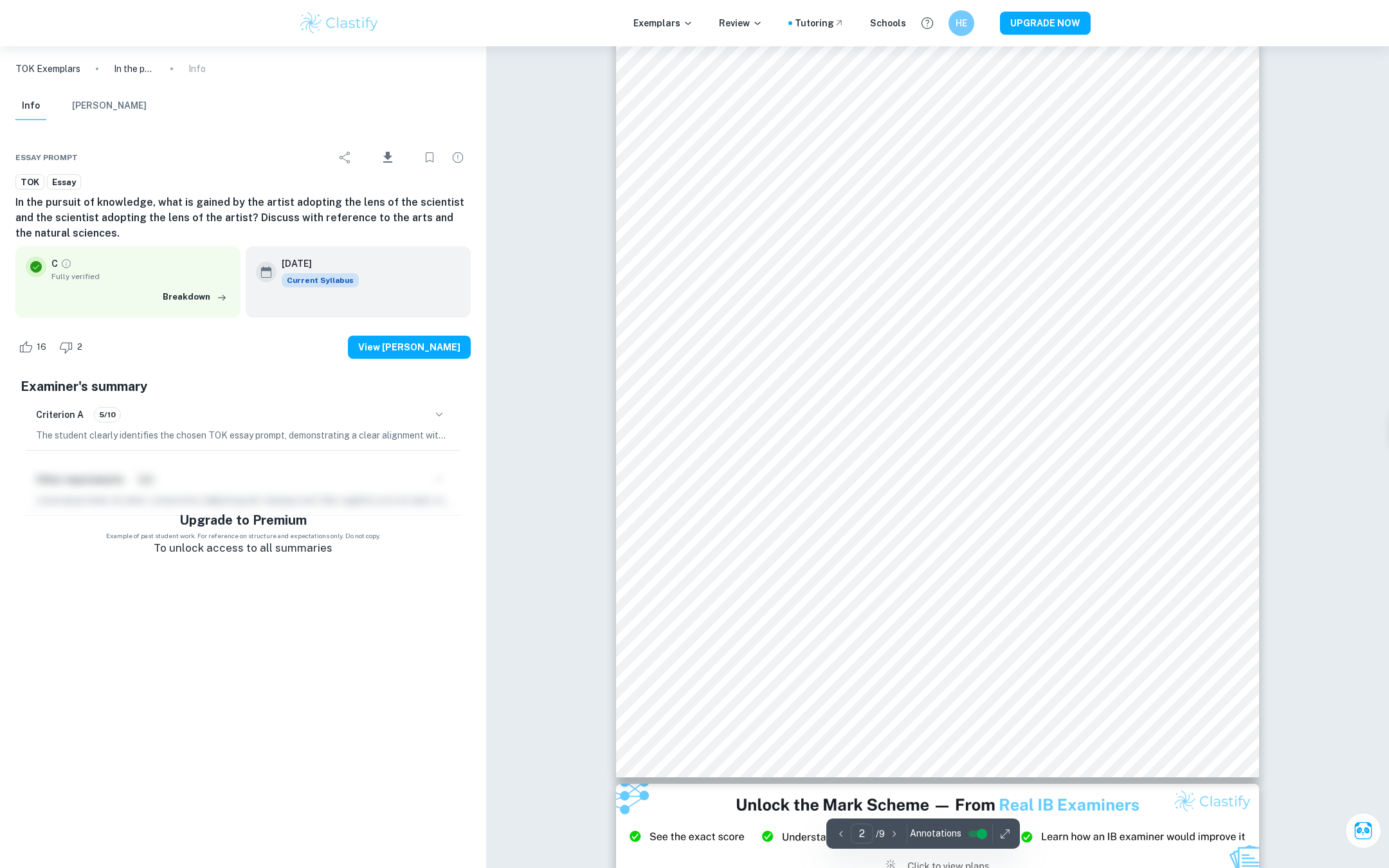
scroll to position [495, 0]
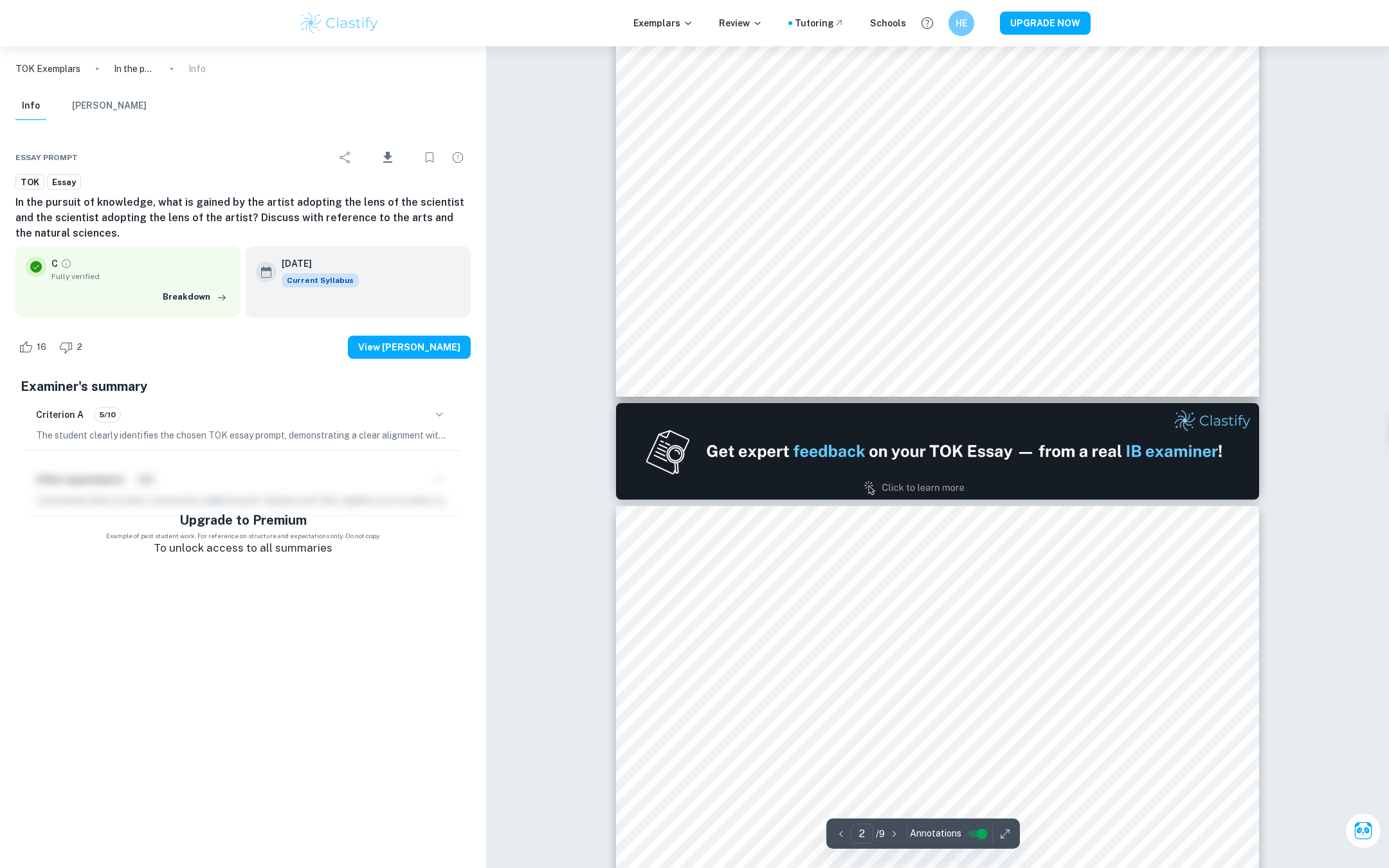
type input "1"
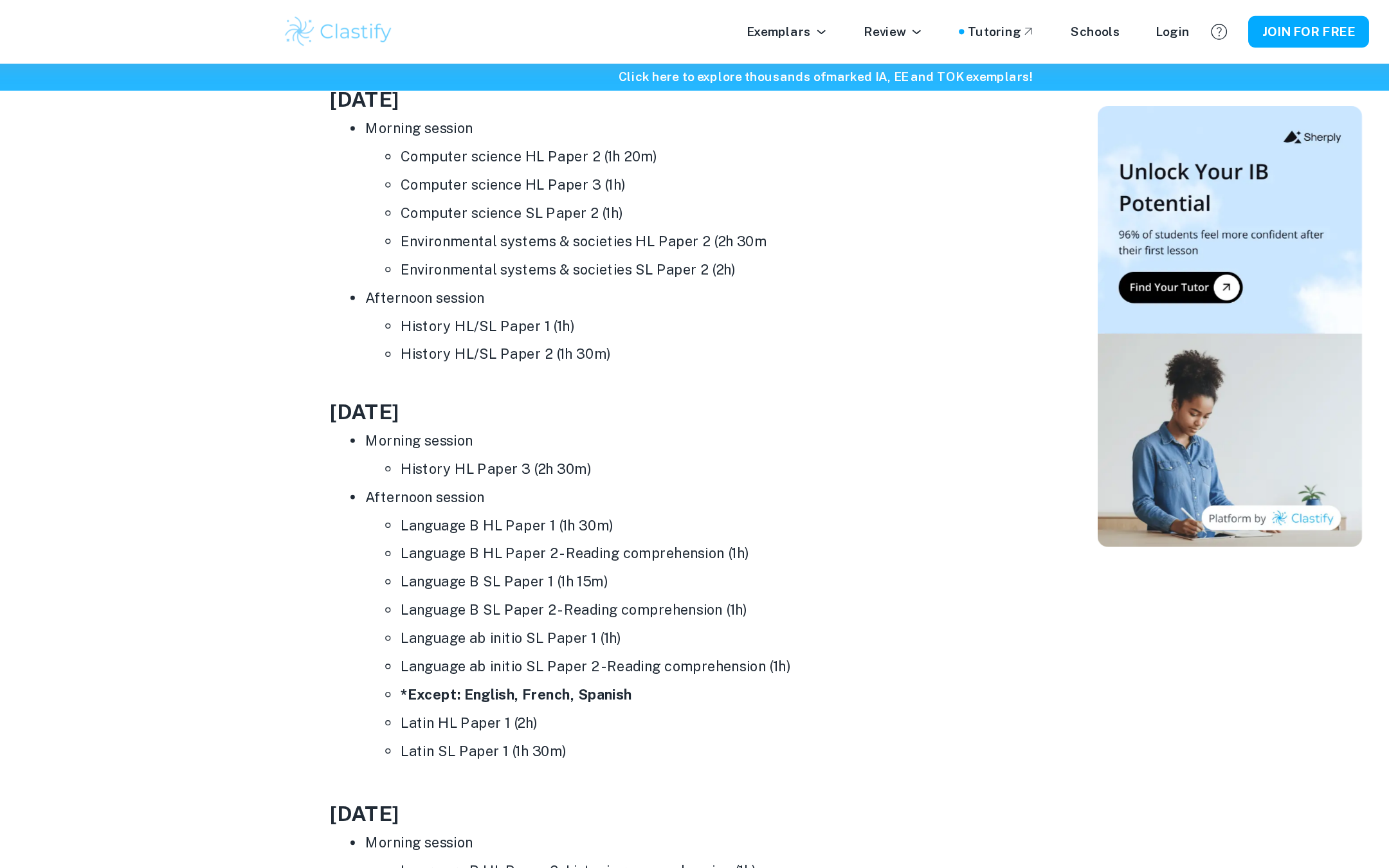
scroll to position [1732, 0]
click at [478, 204] on li "Environmental systems & societies SL Paper 2 (2h)" at bounding box center [616, 197] width 463 height 21
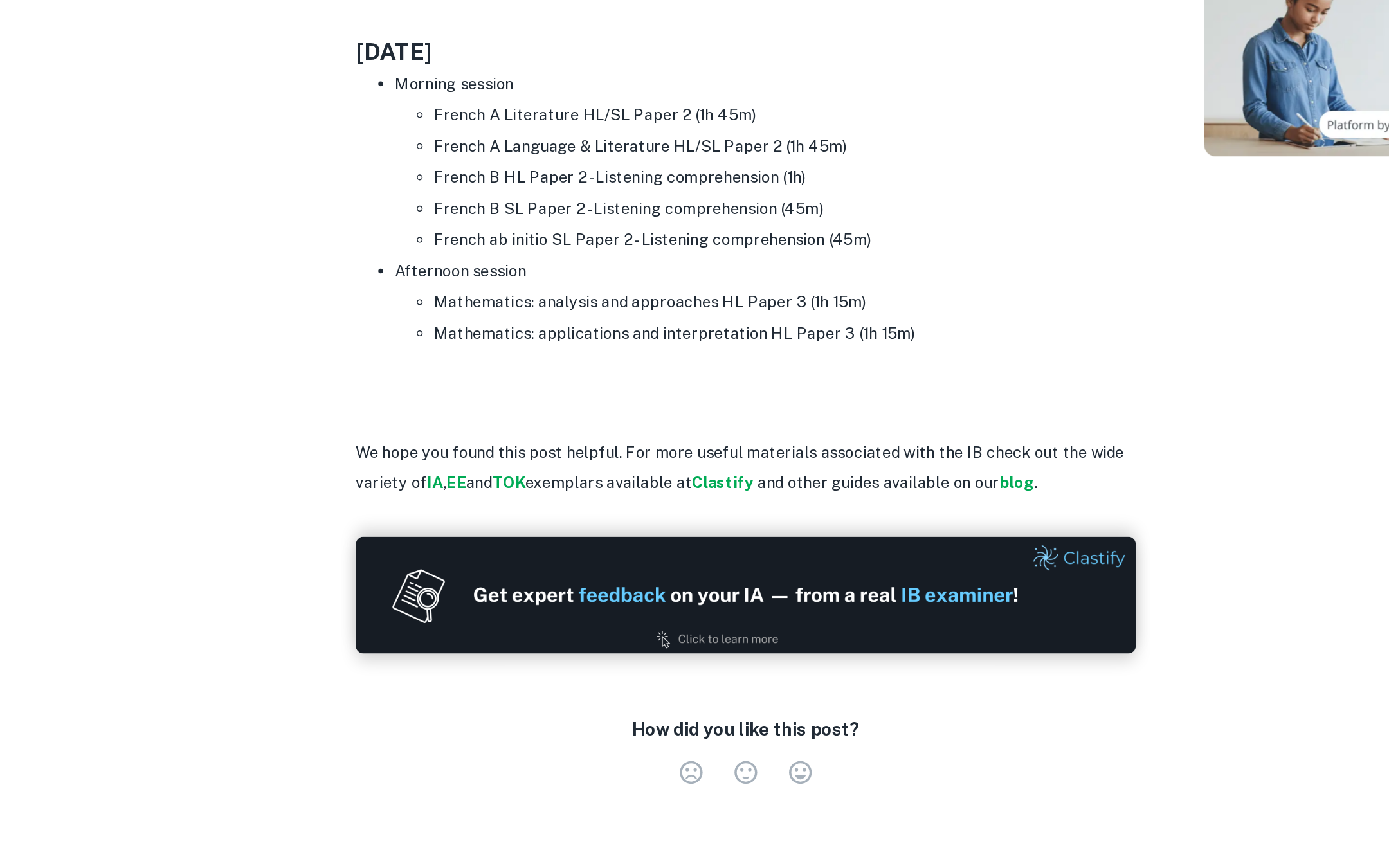
scroll to position [5180, 0]
